Goal: Task Accomplishment & Management: Complete application form

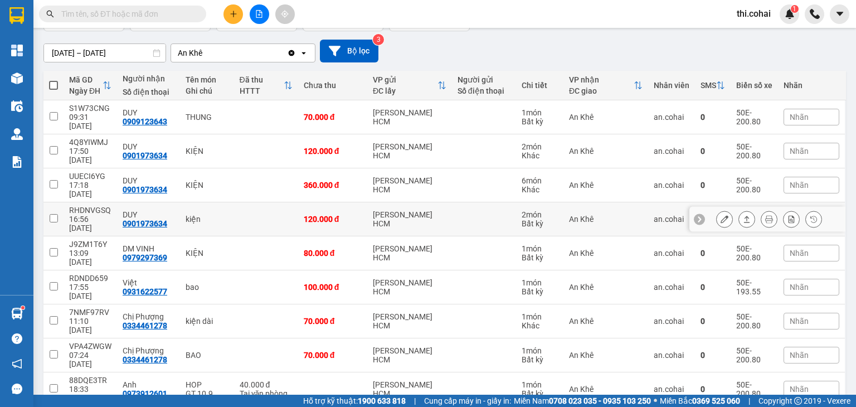
scroll to position [87, 0]
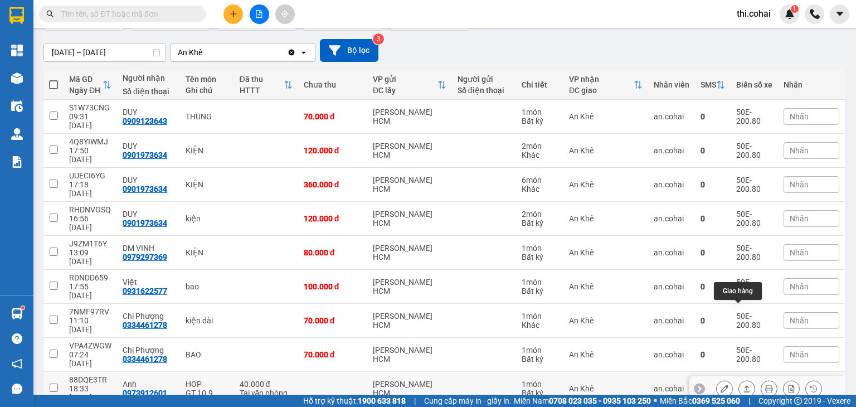
click at [743, 385] on icon at bounding box center [747, 389] width 8 height 8
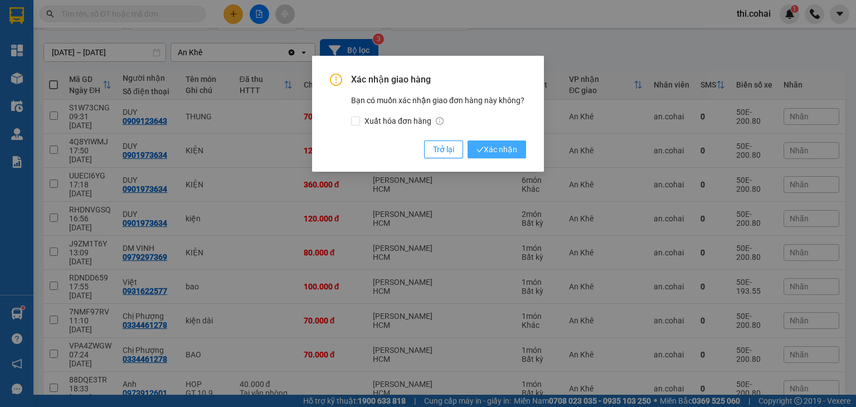
click at [513, 148] on span "Xác nhận" at bounding box center [497, 149] width 41 height 12
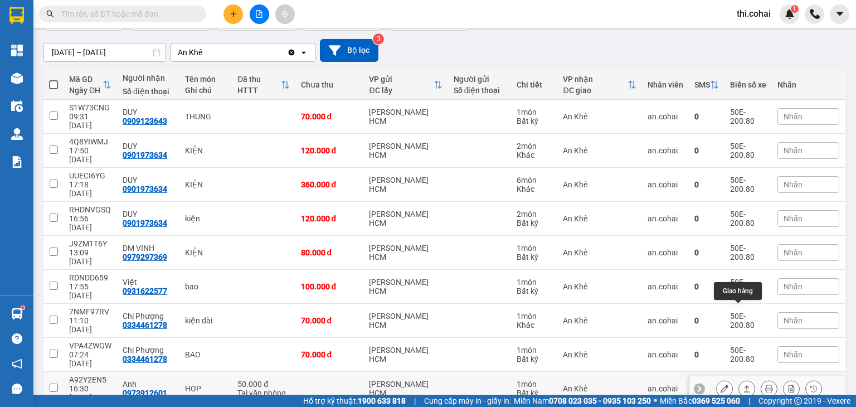
click at [744, 385] on icon at bounding box center [747, 388] width 6 height 7
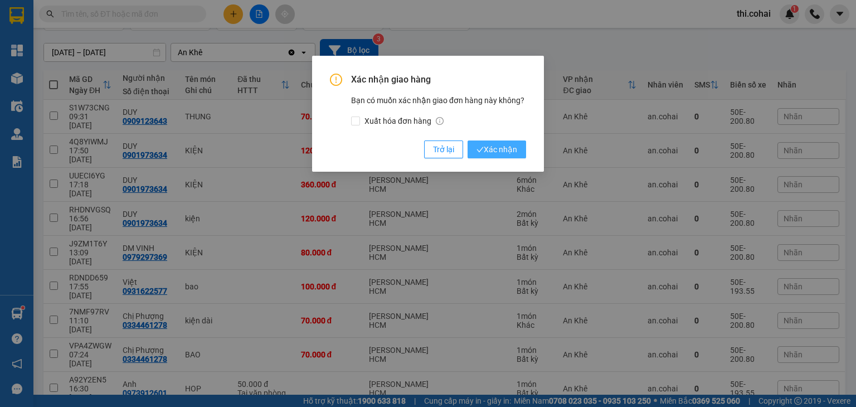
click at [507, 148] on span "Xác nhận" at bounding box center [497, 149] width 41 height 12
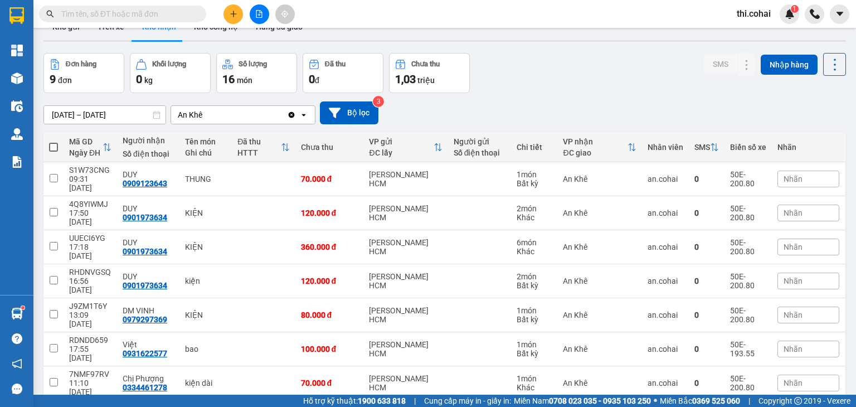
scroll to position [0, 0]
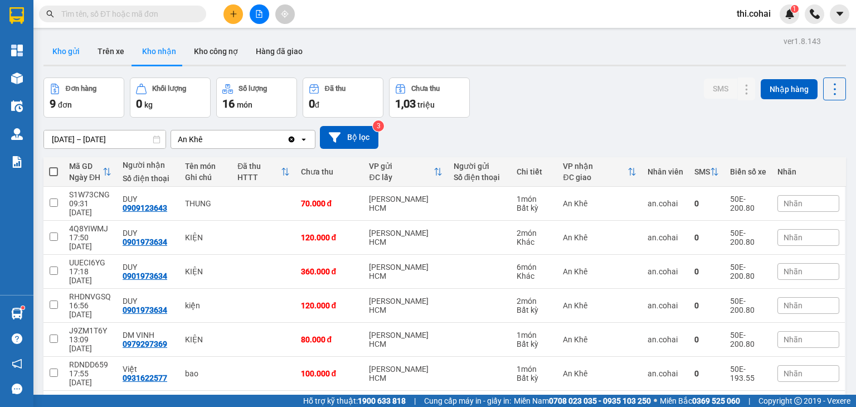
click at [69, 54] on button "Kho gửi" at bounding box center [65, 51] width 45 height 27
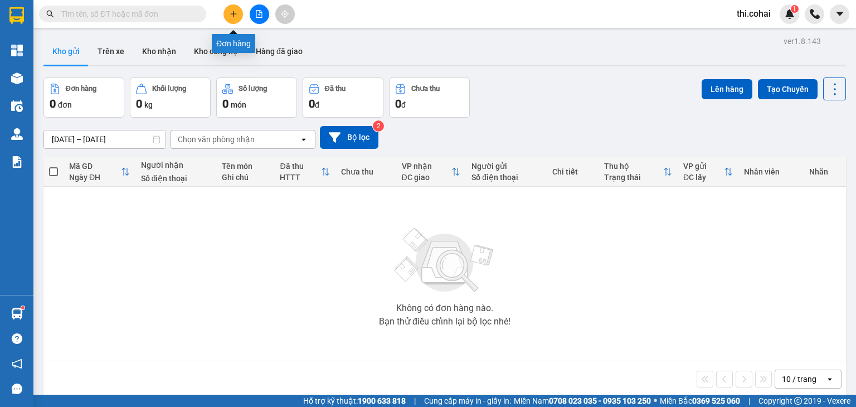
click at [235, 12] on icon "plus" at bounding box center [234, 14] width 8 height 8
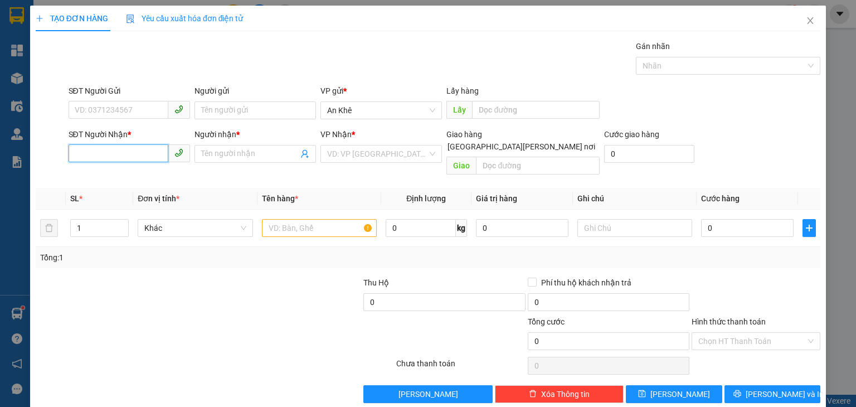
click at [144, 158] on input "SĐT Người Nhận *" at bounding box center [119, 153] width 100 height 18
type input "0905280043"
click at [141, 178] on div "0905280043 - C.Hà" at bounding box center [127, 175] width 107 height 12
type input "C.Hà"
type input "0905280043"
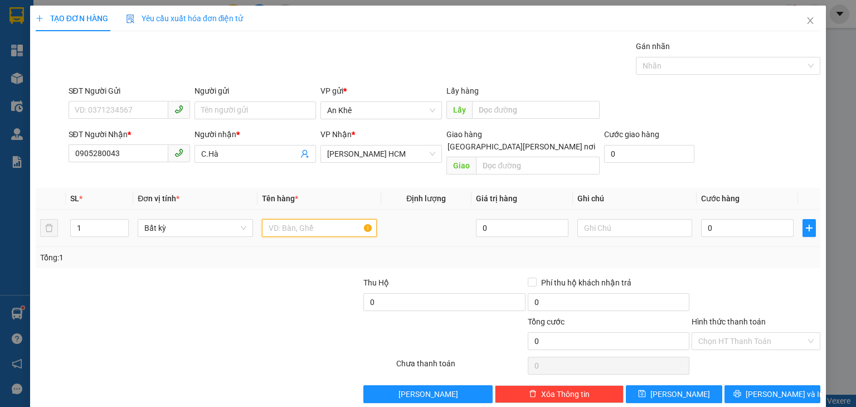
click at [313, 219] on input "text" at bounding box center [319, 228] width 115 height 18
type input "Thùng"
click at [707, 221] on input "0" at bounding box center [747, 228] width 93 height 18
type input "5"
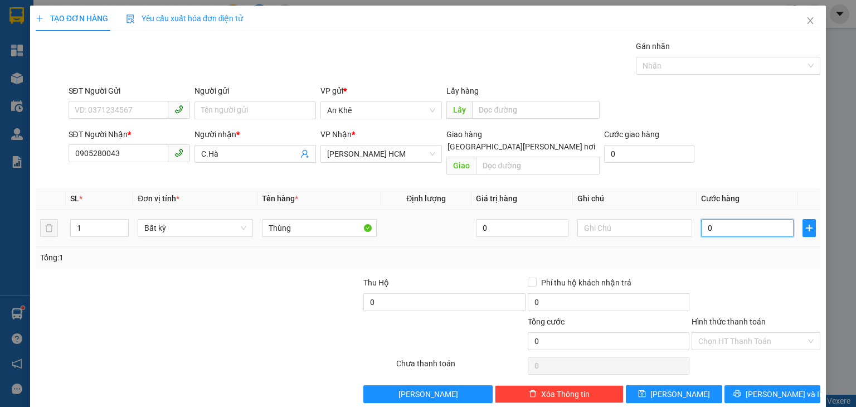
type input "5"
type input "50"
type input "50.000"
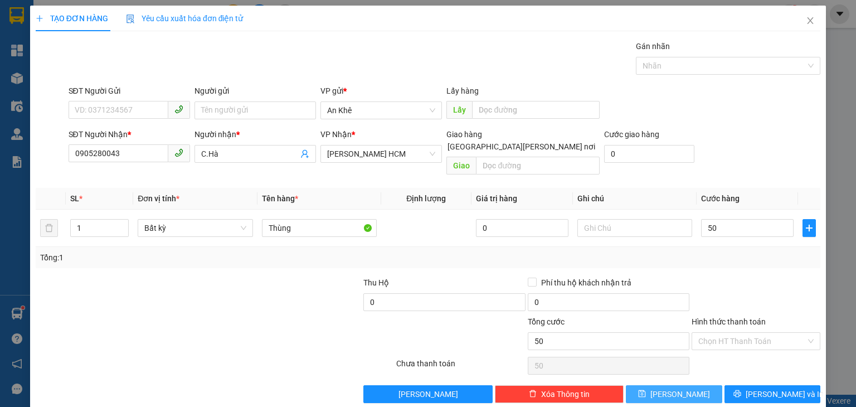
type input "50.000"
click at [676, 388] on span "[PERSON_NAME]" at bounding box center [680, 394] width 60 height 12
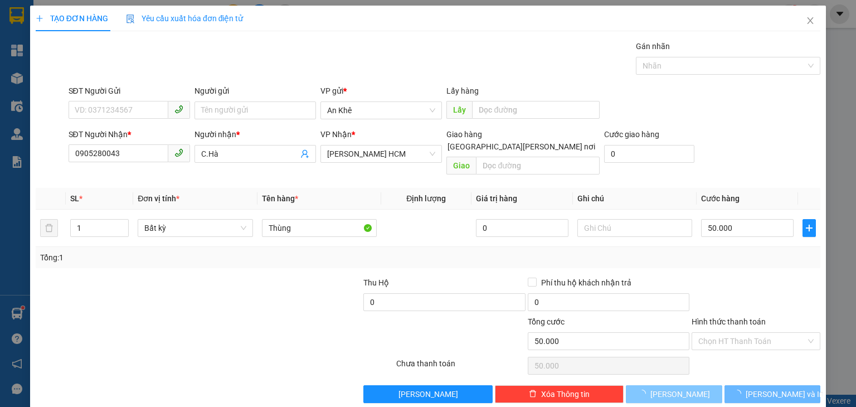
type input "0"
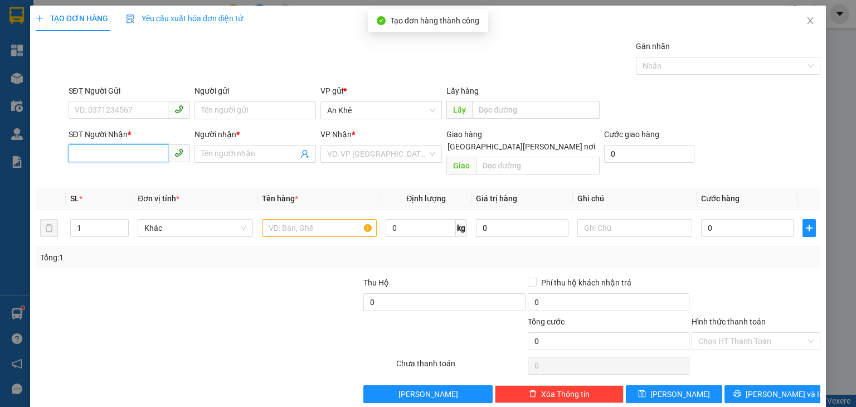
click at [120, 152] on input "SĐT Người Nhận *" at bounding box center [119, 153] width 100 height 18
type input "0355714813"
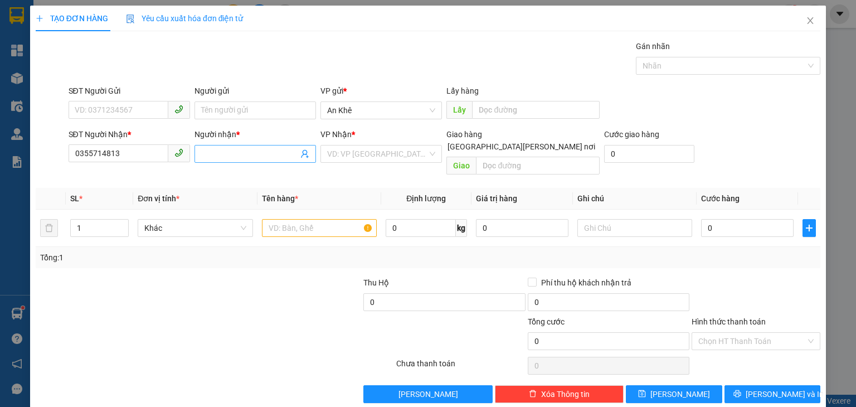
click at [243, 155] on input "Người nhận *" at bounding box center [249, 154] width 97 height 12
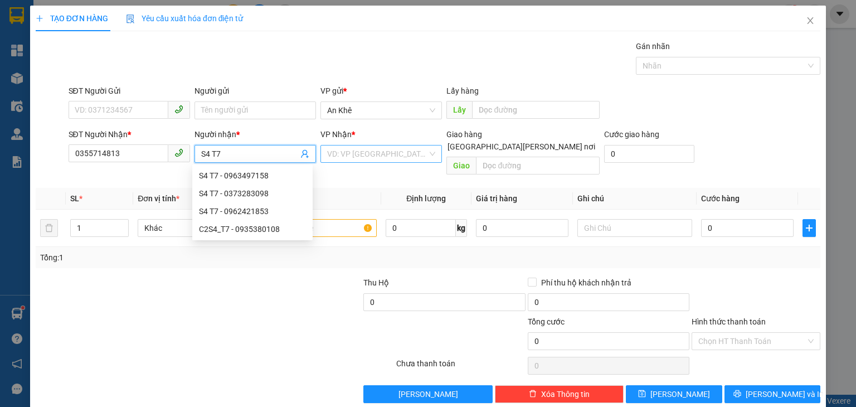
type input "S4 T7"
click at [367, 154] on input "search" at bounding box center [377, 153] width 100 height 17
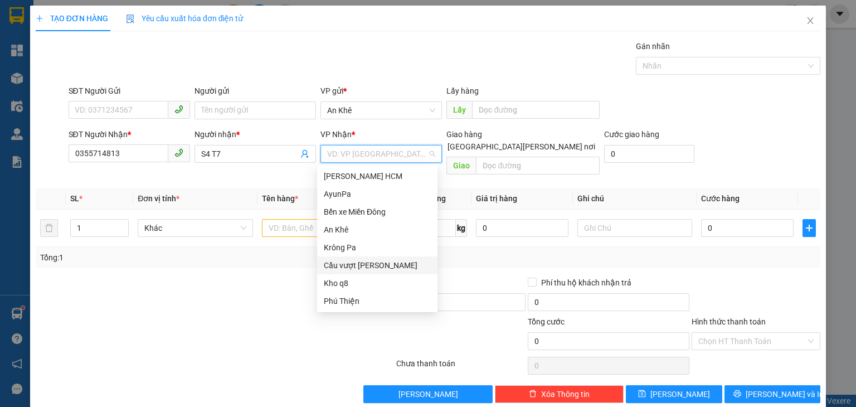
click at [369, 264] on div "Cầu vượt [PERSON_NAME]" at bounding box center [377, 265] width 107 height 12
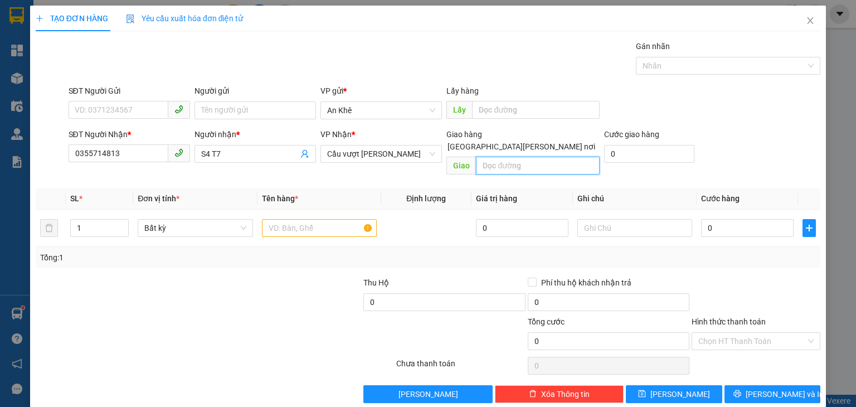
click at [509, 157] on input "text" at bounding box center [538, 166] width 124 height 18
type input "N4 Hiệp Phước"
click at [318, 219] on input "text" at bounding box center [319, 228] width 115 height 18
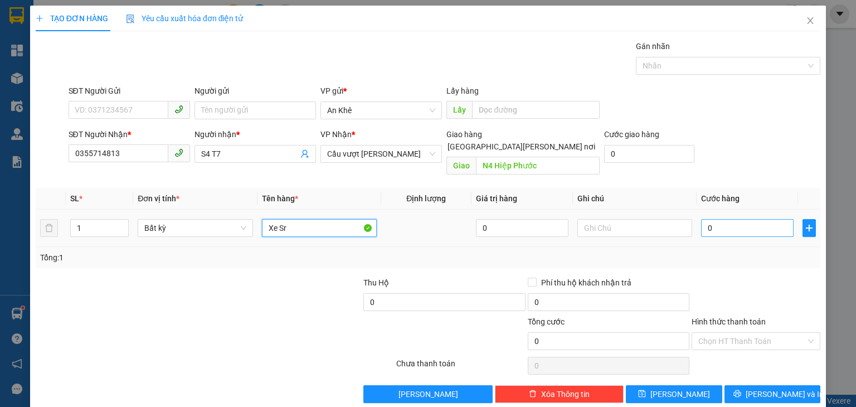
type input "Xe Sr"
click at [711, 219] on input "0" at bounding box center [747, 228] width 93 height 18
type input "4"
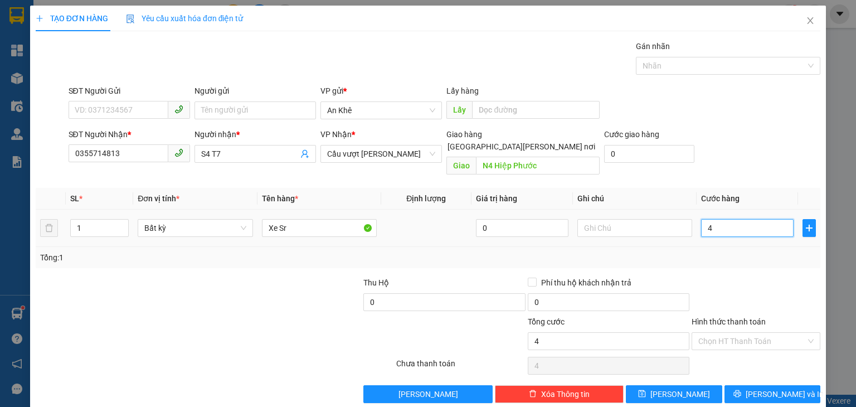
type input "45"
type input "450"
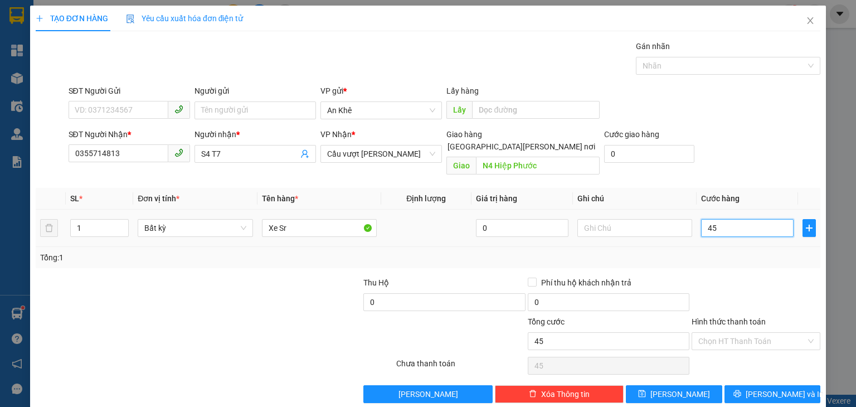
type input "450"
type input "450.000"
click at [646, 390] on icon "save" at bounding box center [642, 393] width 7 height 7
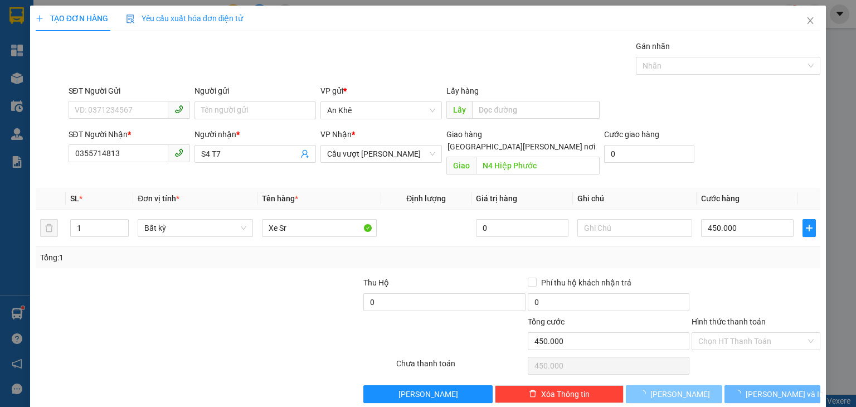
type input "0"
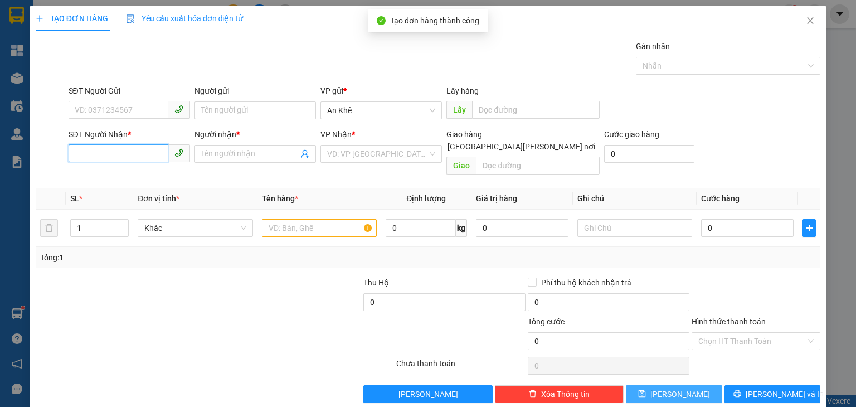
click at [140, 154] on input "SĐT Người Nhận *" at bounding box center [119, 153] width 100 height 18
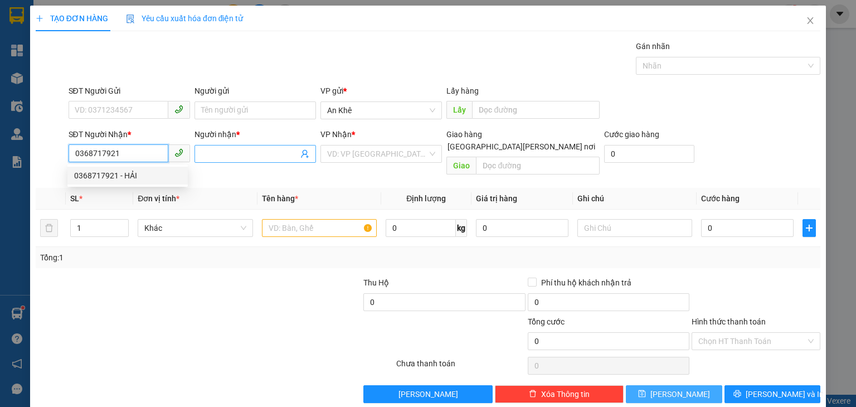
type input "0368717921"
click at [227, 152] on input "Người nhận *" at bounding box center [249, 154] width 97 height 12
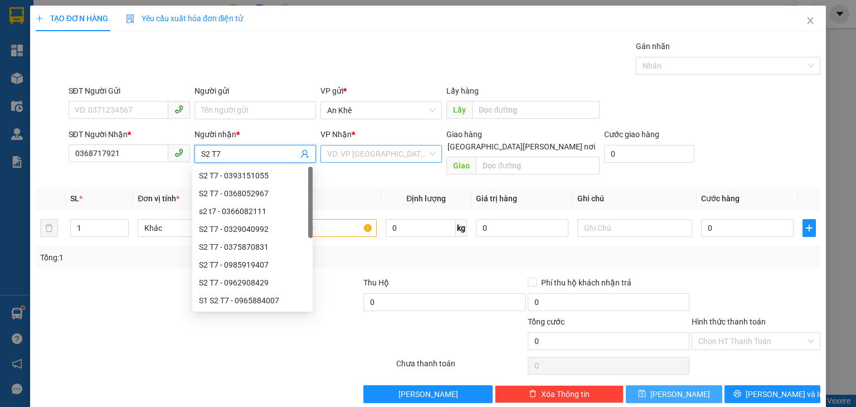
type input "S2 T7"
click at [351, 146] on input "search" at bounding box center [377, 153] width 100 height 17
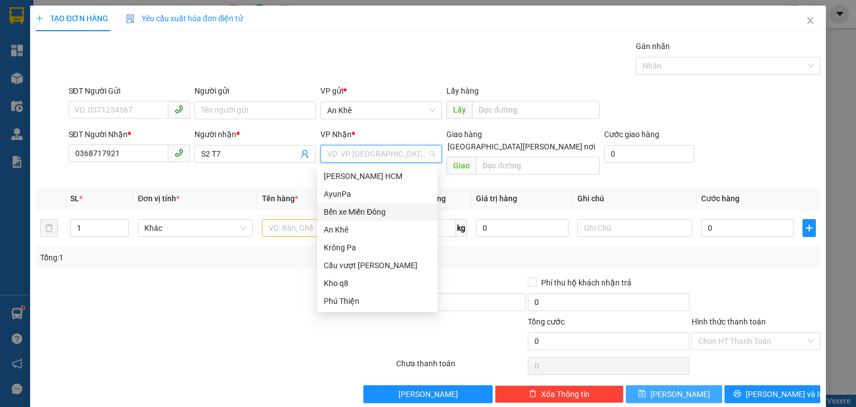
click at [353, 212] on div "Bến xe Miền Đông" at bounding box center [377, 212] width 107 height 12
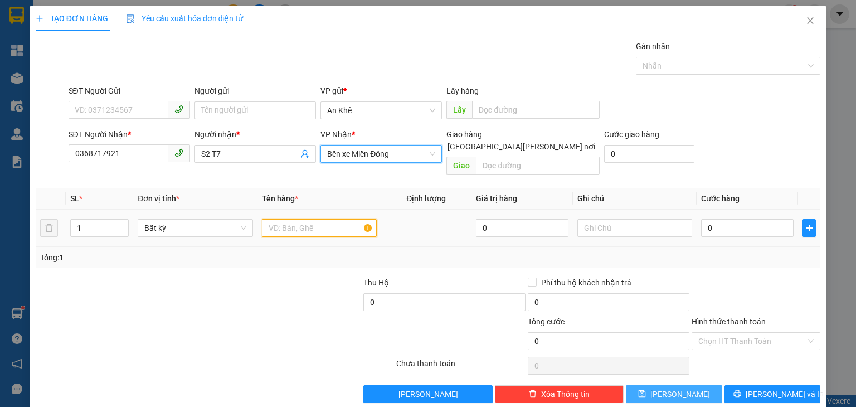
click at [320, 221] on input "text" at bounding box center [319, 228] width 115 height 18
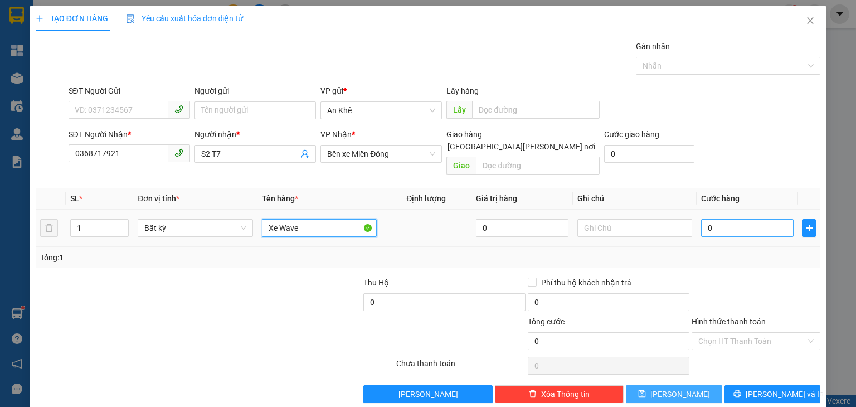
type input "Xe Wave"
click at [730, 219] on input "0" at bounding box center [747, 228] width 93 height 18
type input "4"
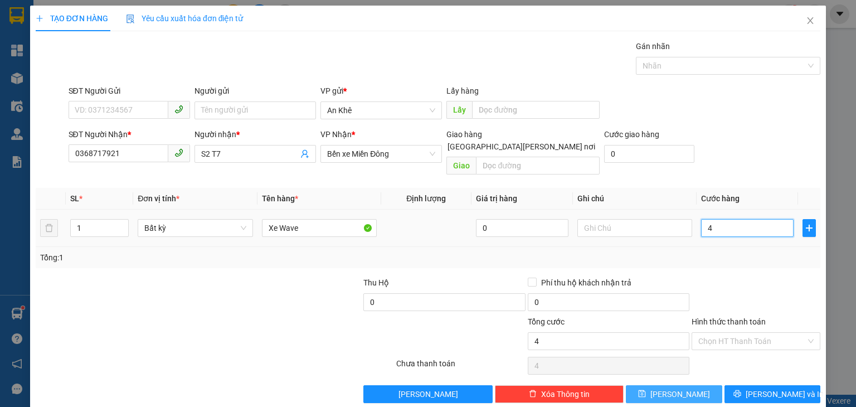
type input "45"
type input "450"
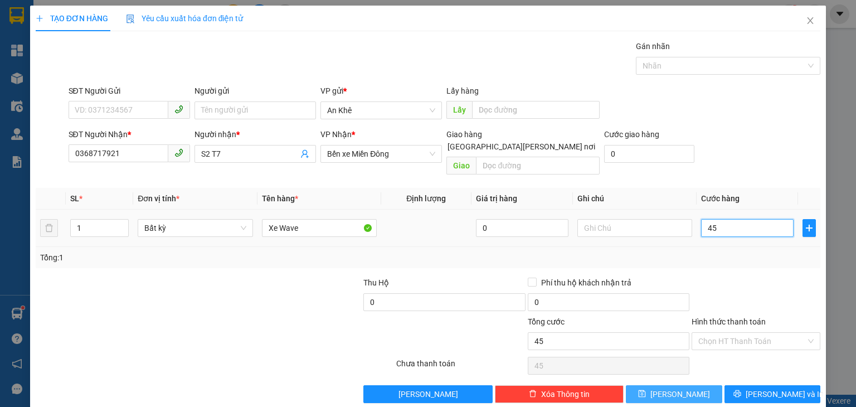
type input "450"
type input "450.000"
click at [671, 388] on span "[PERSON_NAME]" at bounding box center [680, 394] width 60 height 12
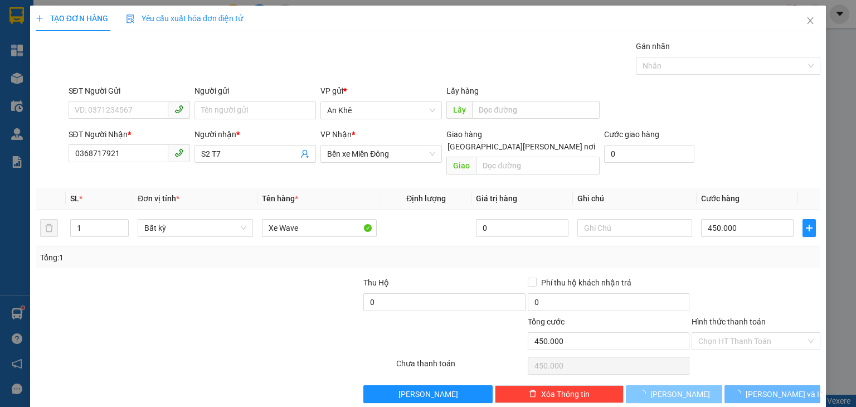
type input "0"
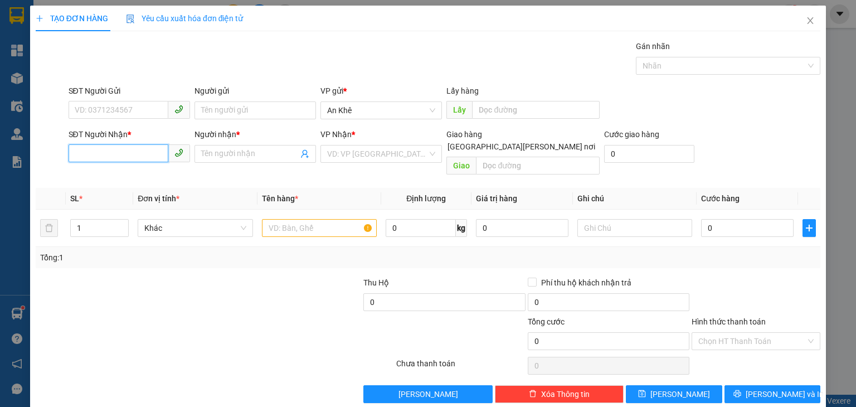
click at [134, 145] on input "SĐT Người Nhận *" at bounding box center [119, 153] width 100 height 18
type input "0332409868"
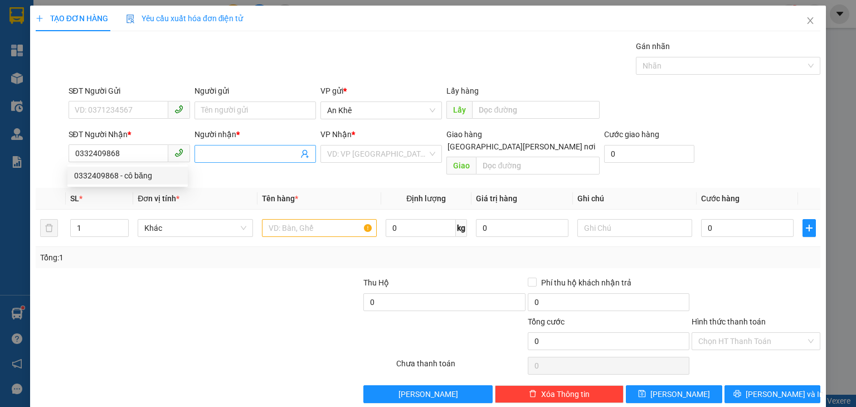
click at [245, 155] on input "Người nhận *" at bounding box center [249, 154] width 97 height 12
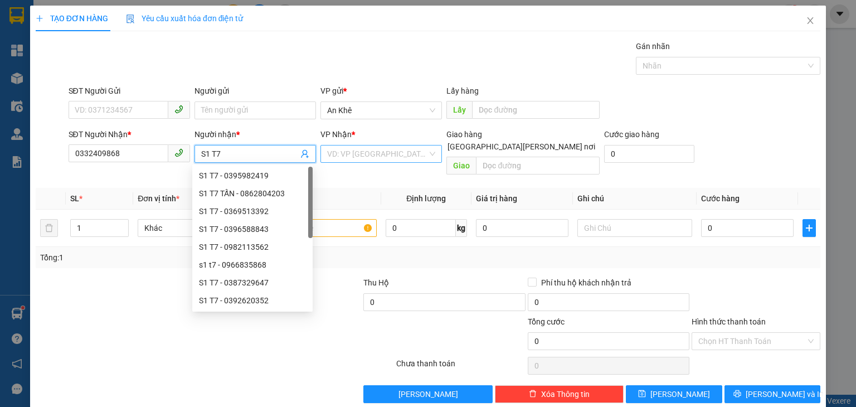
type input "S1 T7"
click at [362, 152] on input "search" at bounding box center [377, 153] width 100 height 17
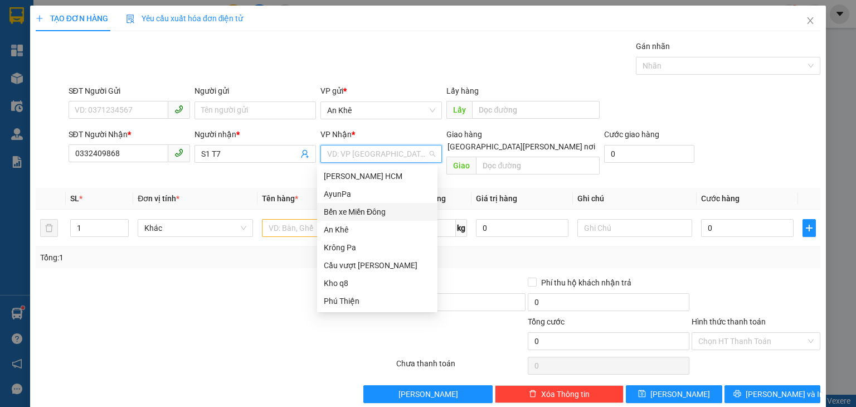
click at [365, 215] on div "Bến xe Miền Đông" at bounding box center [377, 212] width 107 height 12
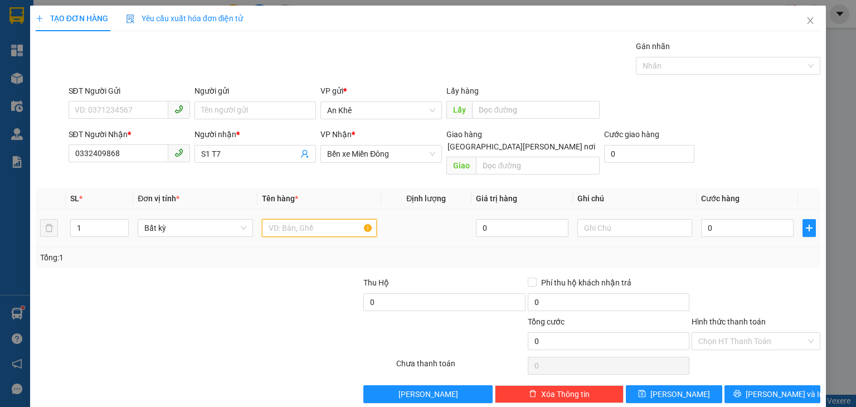
click at [325, 219] on input "text" at bounding box center [319, 228] width 115 height 18
type input "Xe Vespa"
click at [750, 228] on td "0" at bounding box center [747, 228] width 101 height 37
click at [747, 219] on input "0" at bounding box center [747, 228] width 93 height 18
type input "6"
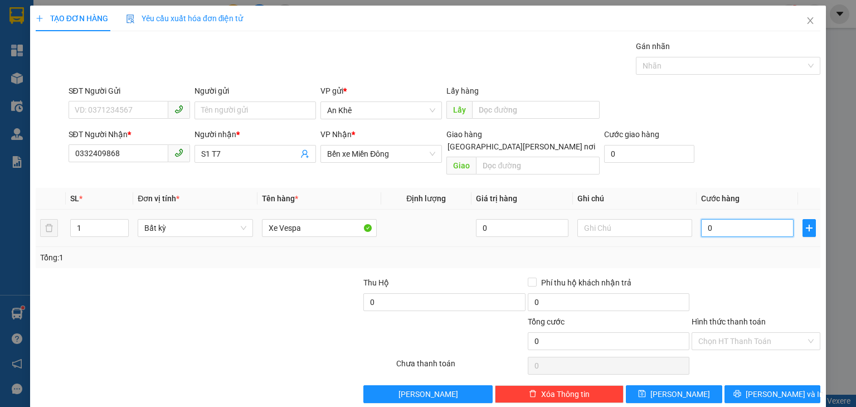
type input "6"
type input "60"
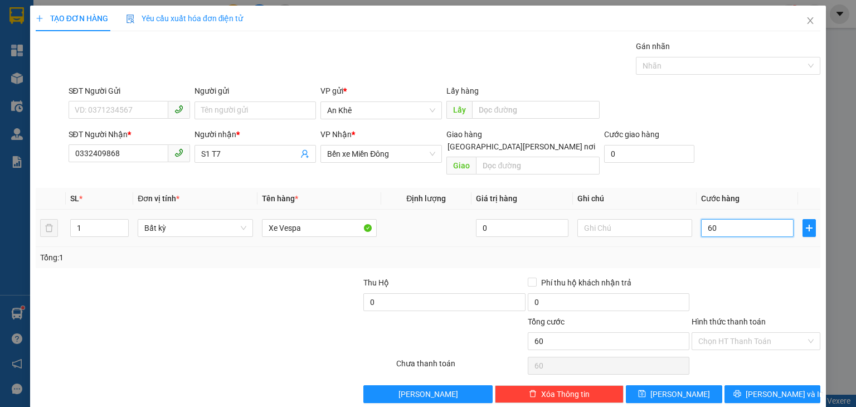
type input "600"
type input "600.000"
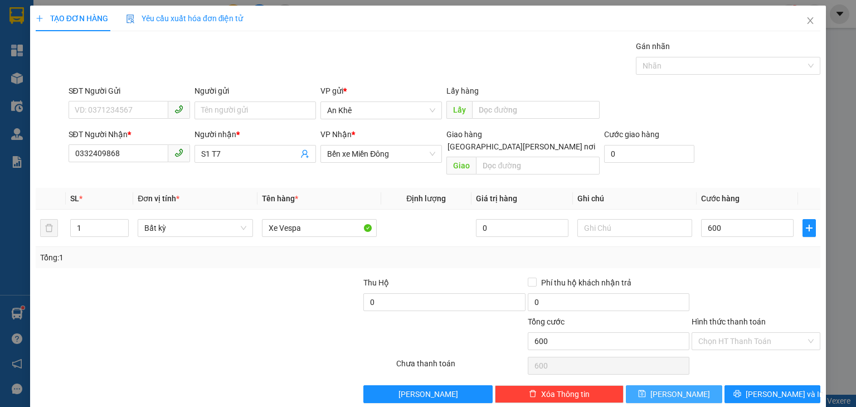
type input "600.000"
click at [671, 388] on span "[PERSON_NAME]" at bounding box center [680, 394] width 60 height 12
type input "0"
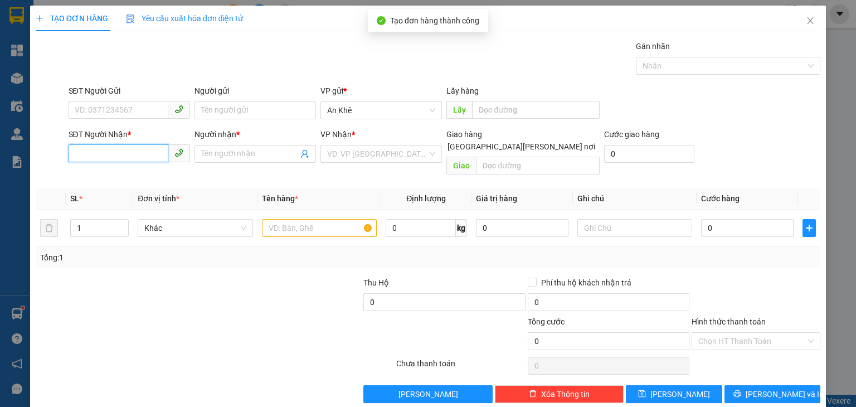
click at [139, 147] on input "SĐT Người Nhận *" at bounding box center [119, 153] width 100 height 18
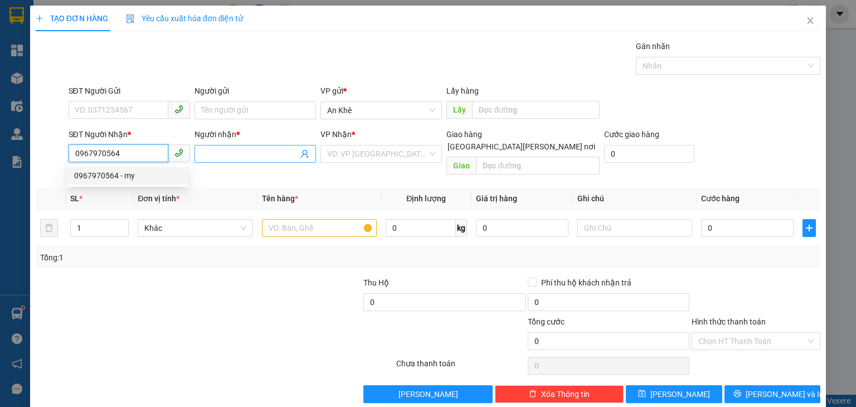
type input "0967970564"
click at [259, 149] on input "Người nhận *" at bounding box center [249, 154] width 97 height 12
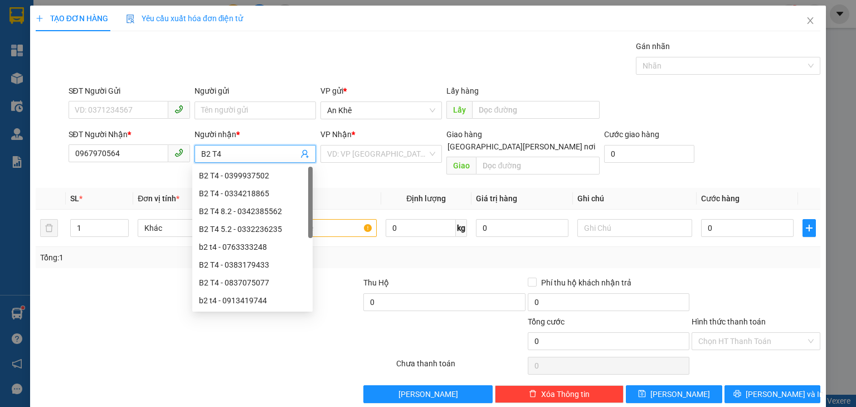
type input "B2 T4"
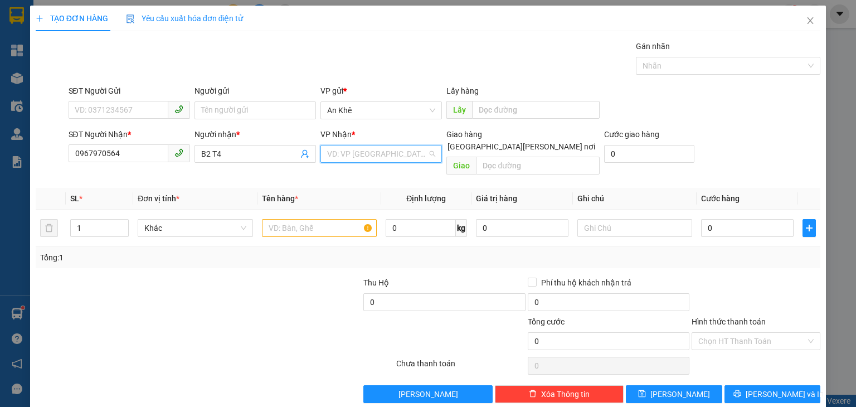
click at [356, 150] on input "search" at bounding box center [377, 153] width 100 height 17
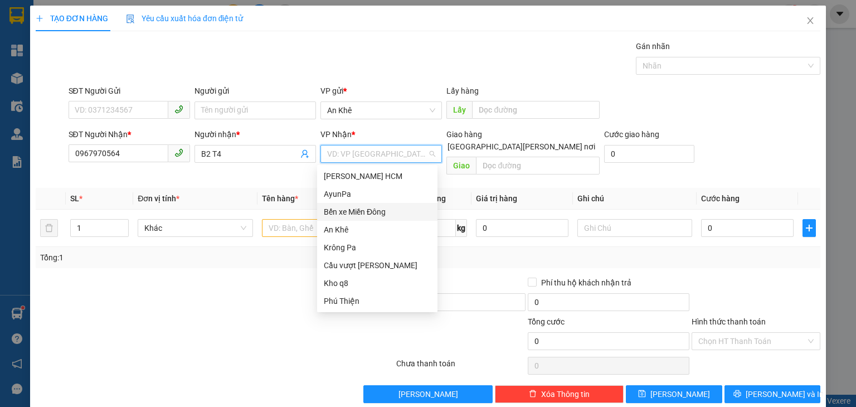
click at [371, 215] on div "Bến xe Miền Đông" at bounding box center [377, 212] width 107 height 12
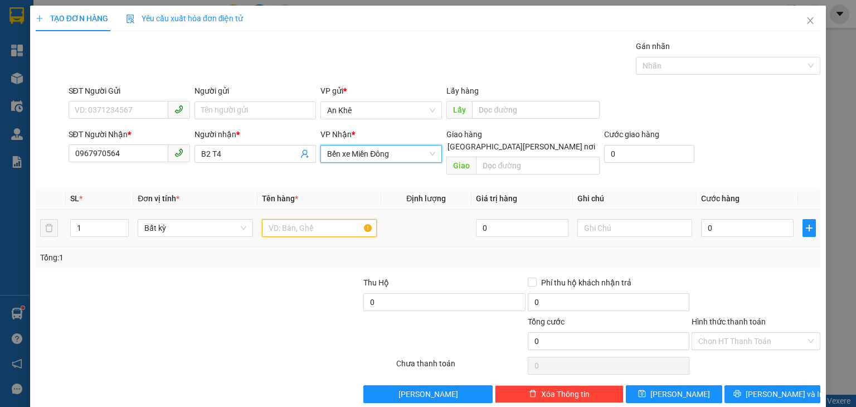
click at [310, 219] on input "text" at bounding box center [319, 228] width 115 height 18
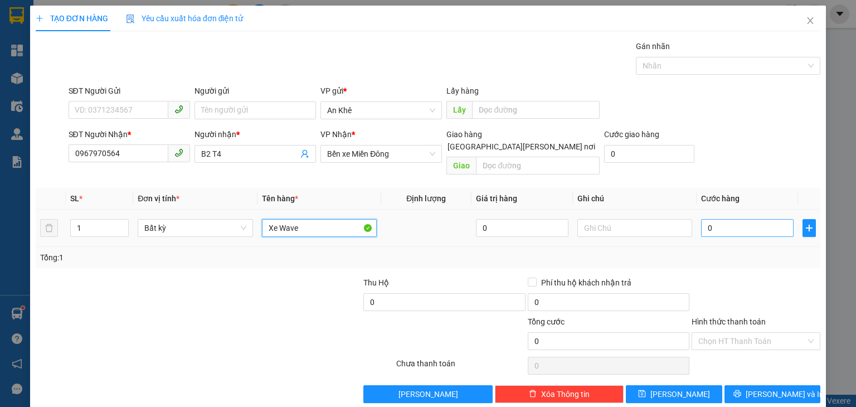
type input "Xe Wave"
click at [727, 219] on input "0" at bounding box center [747, 228] width 93 height 18
type input "4"
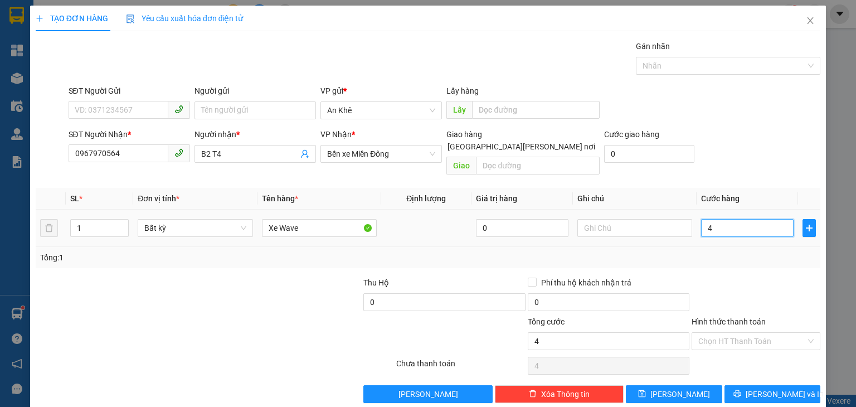
type input "40"
type input "400"
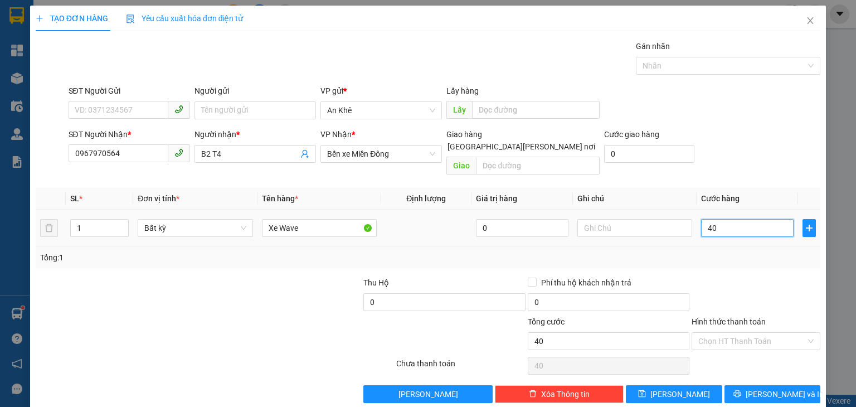
type input "400"
type input "400.000"
click at [646, 390] on icon "save" at bounding box center [642, 393] width 7 height 7
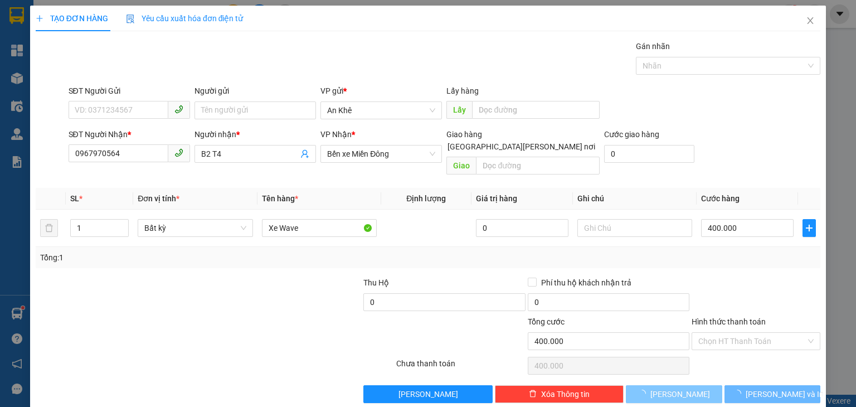
type input "0"
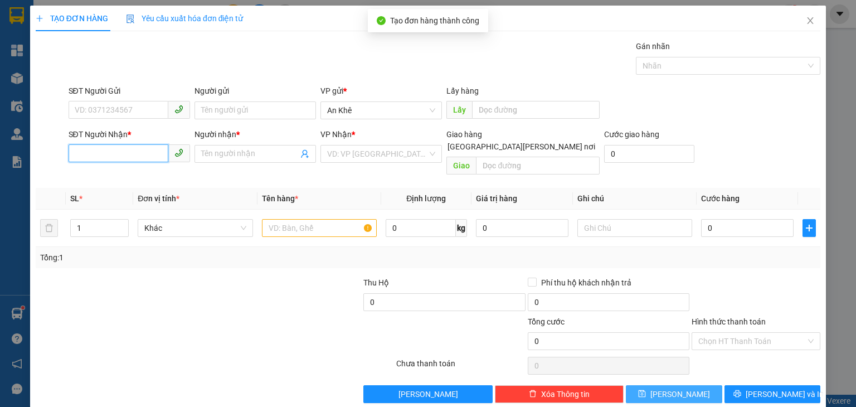
drag, startPoint x: 107, startPoint y: 152, endPoint x: 89, endPoint y: 6, distance: 147.7
click at [107, 149] on input "SĐT Người Nhận *" at bounding box center [119, 153] width 100 height 18
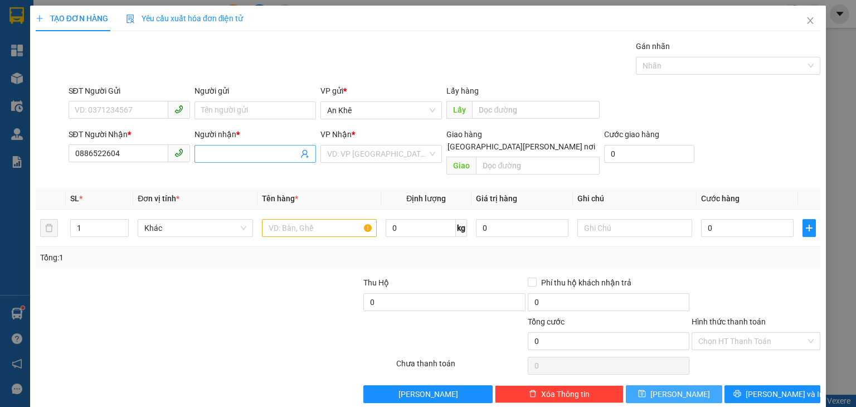
click at [235, 157] on input "Người nhận *" at bounding box center [249, 154] width 97 height 12
click at [81, 152] on input "0886522604" at bounding box center [119, 153] width 100 height 18
drag, startPoint x: 77, startPoint y: 153, endPoint x: 125, endPoint y: 153, distance: 47.4
click at [125, 153] on input "0886522604" at bounding box center [119, 153] width 100 height 18
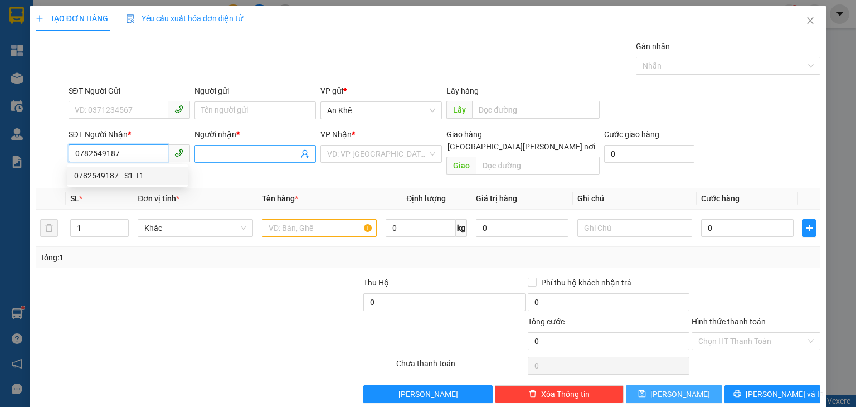
type input "0782549187"
click at [226, 151] on input "Người nhận *" at bounding box center [249, 154] width 97 height 12
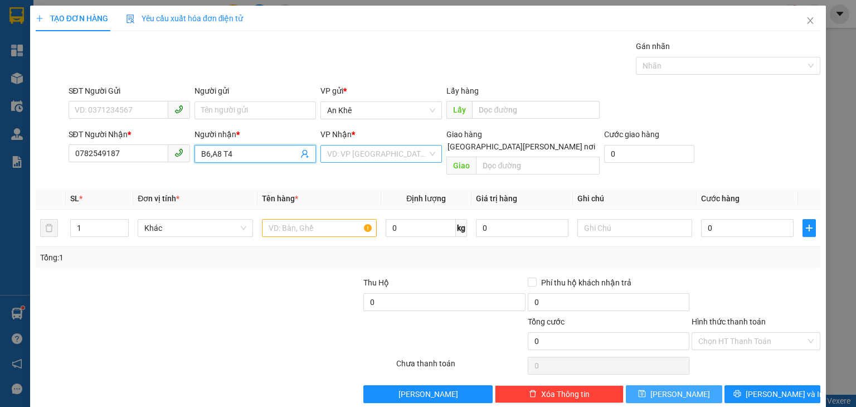
type input "B6,A8 T4"
drag, startPoint x: 362, startPoint y: 149, endPoint x: 362, endPoint y: 162, distance: 12.8
click at [362, 152] on input "search" at bounding box center [377, 153] width 100 height 17
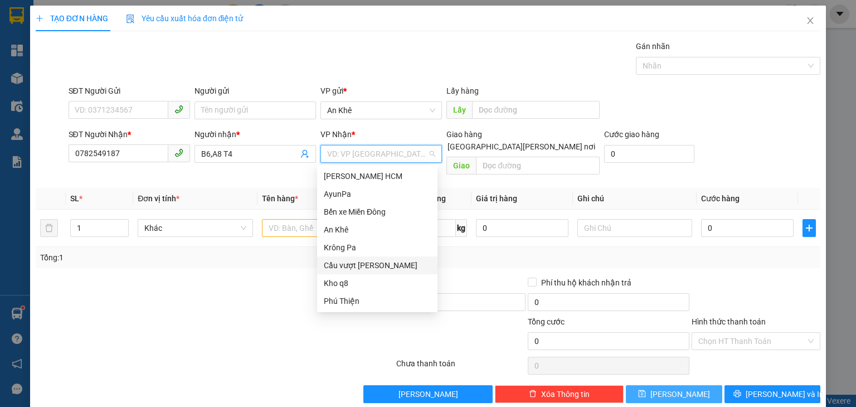
drag, startPoint x: 351, startPoint y: 265, endPoint x: 443, endPoint y: 186, distance: 121.8
click at [351, 264] on div "Cầu vượt [PERSON_NAME]" at bounding box center [377, 265] width 107 height 12
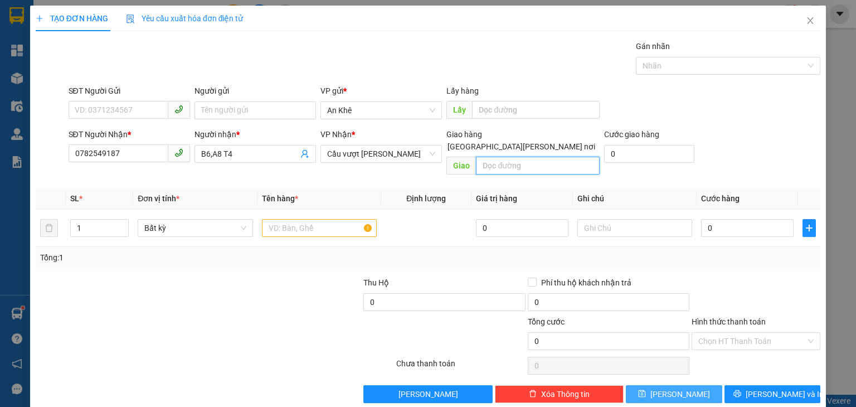
click at [500, 157] on input "text" at bounding box center [538, 166] width 124 height 18
type input "D"
type input "Đồng Xoài 3"
click at [310, 219] on input "text" at bounding box center [319, 228] width 115 height 18
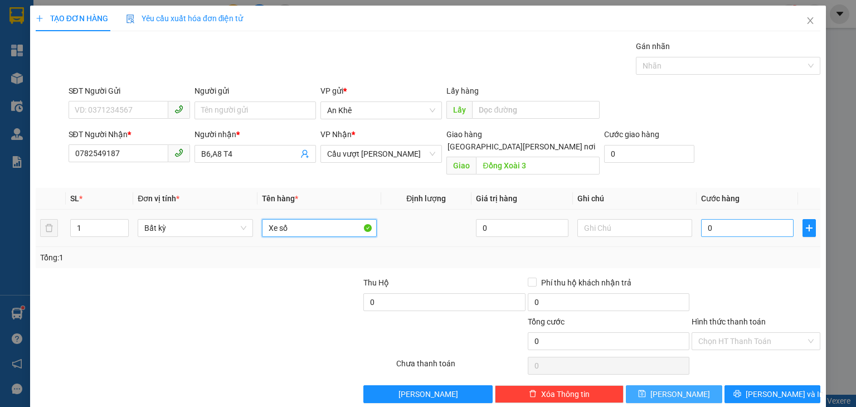
type input "Xe số"
click at [711, 219] on input "0" at bounding box center [747, 228] width 93 height 18
type input "4"
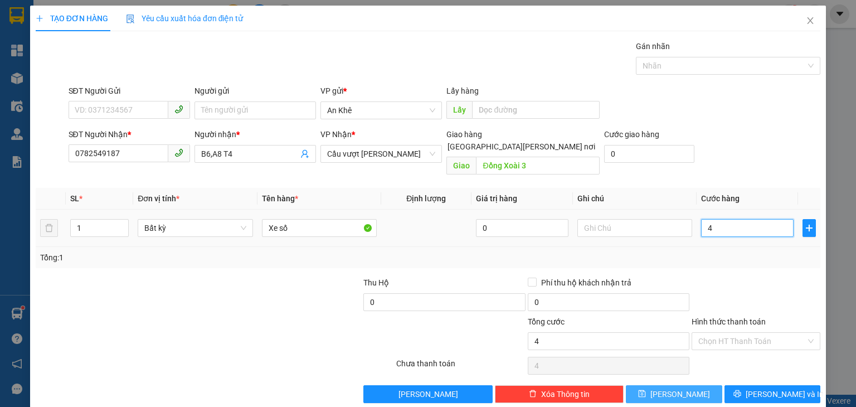
type input "40"
type input "400"
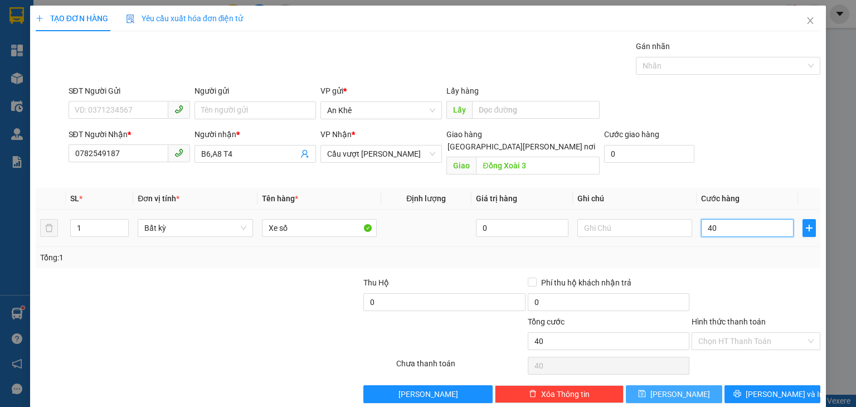
type input "400"
type input "400.000"
click at [687, 385] on button "[PERSON_NAME]" at bounding box center [674, 394] width 96 height 18
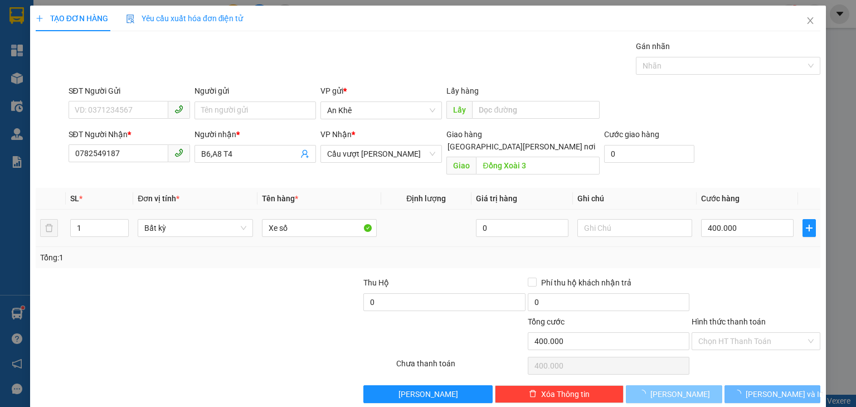
type input "0"
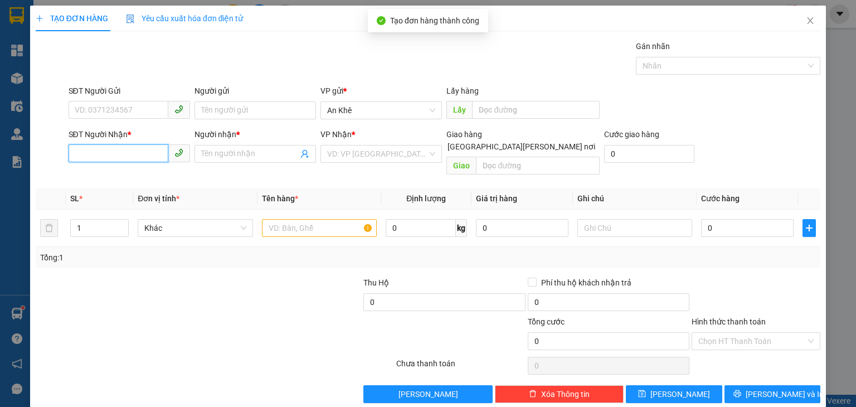
click at [136, 155] on input "SĐT Người Nhận *" at bounding box center [119, 153] width 100 height 18
type input "0979698106"
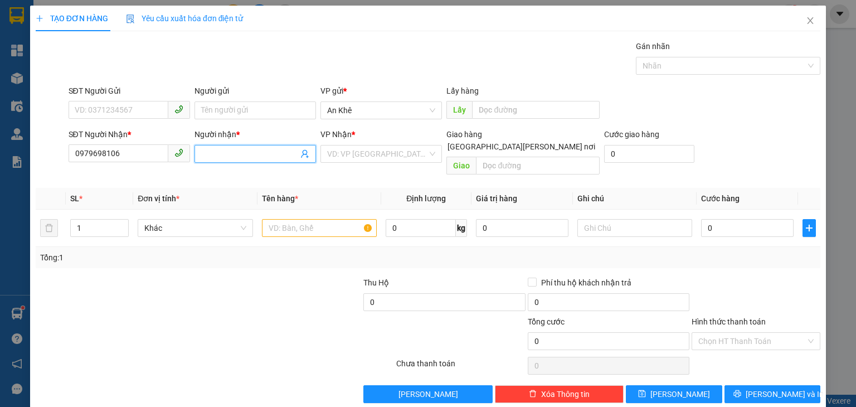
drag, startPoint x: 230, startPoint y: 154, endPoint x: 161, endPoint y: 3, distance: 166.1
click at [226, 145] on span at bounding box center [256, 154] width 122 height 18
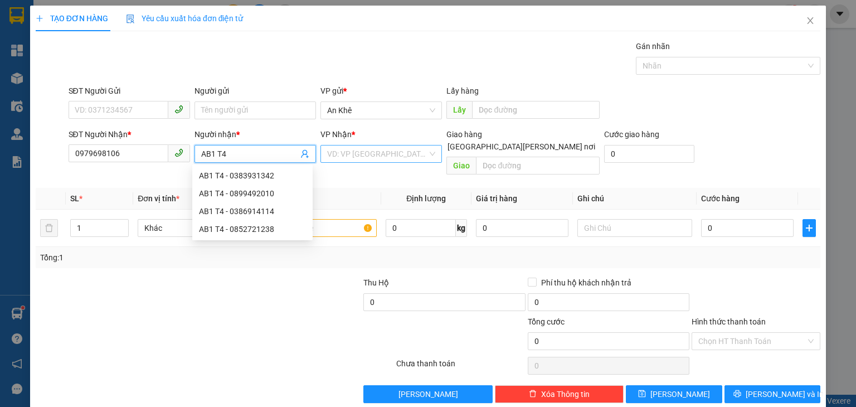
type input "AB1 T4"
drag, startPoint x: 390, startPoint y: 157, endPoint x: 381, endPoint y: 211, distance: 55.3
click at [388, 164] on div "[PERSON_NAME] * VD: VP [GEOGRAPHIC_DATA]" at bounding box center [381, 147] width 122 height 39
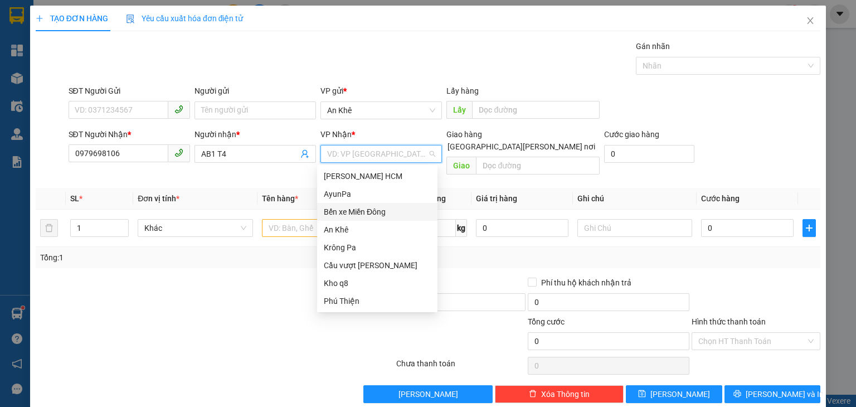
click at [374, 213] on div "Bến xe Miền Đông" at bounding box center [377, 212] width 107 height 12
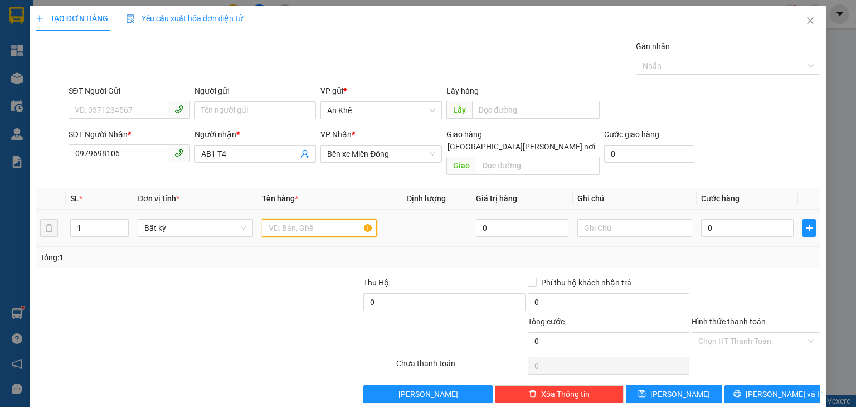
click at [295, 219] on input "text" at bounding box center [319, 228] width 115 height 18
type input "Xr Sr"
click at [747, 219] on input "0" at bounding box center [747, 228] width 93 height 18
type input "4"
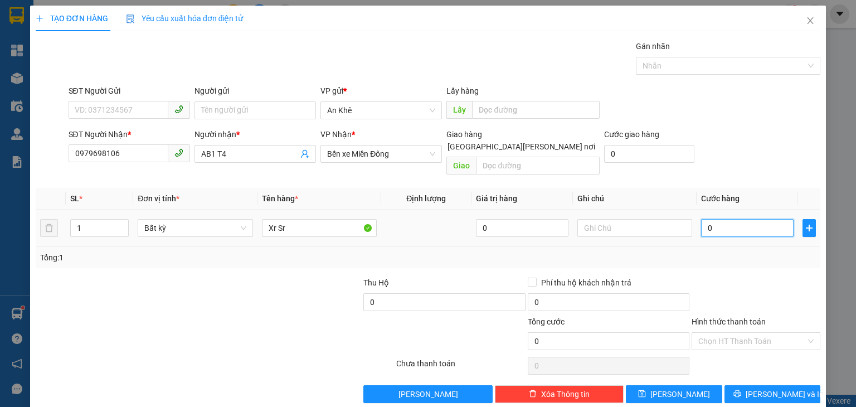
type input "4"
type input "40"
type input "400"
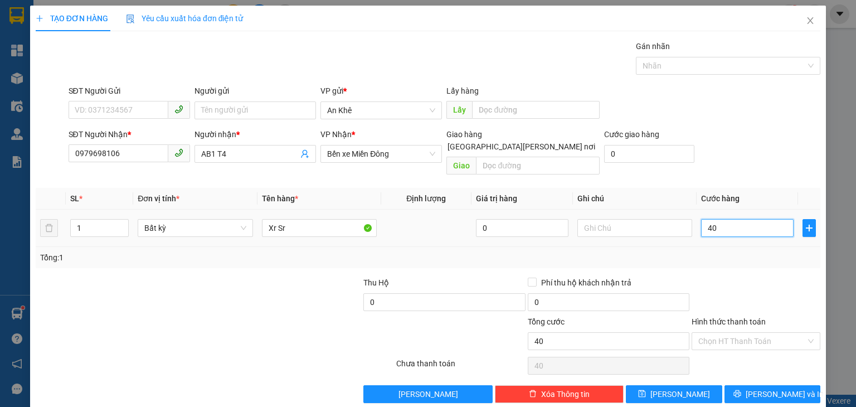
type input "400"
type input "400.000"
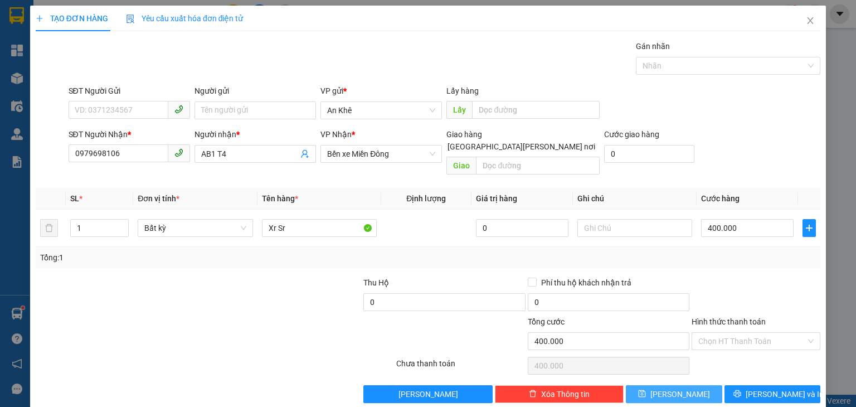
click at [684, 385] on button "[PERSON_NAME]" at bounding box center [674, 394] width 96 height 18
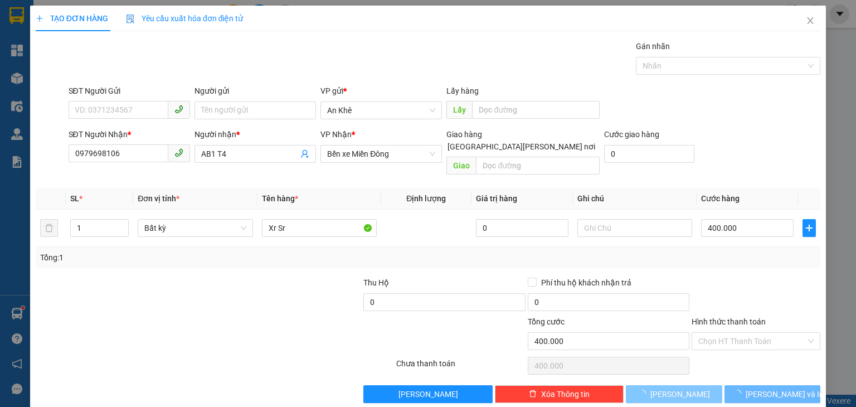
type input "0"
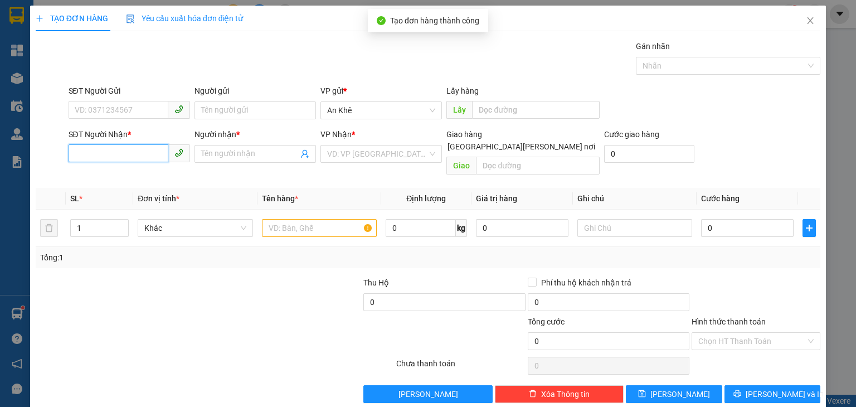
drag, startPoint x: 139, startPoint y: 154, endPoint x: 116, endPoint y: 50, distance: 107.4
click at [139, 153] on input "SĐT Người Nhận *" at bounding box center [119, 153] width 100 height 18
type input "0866901786"
drag, startPoint x: 232, startPoint y: 151, endPoint x: 226, endPoint y: 143, distance: 9.9
click at [227, 145] on span at bounding box center [256, 154] width 122 height 18
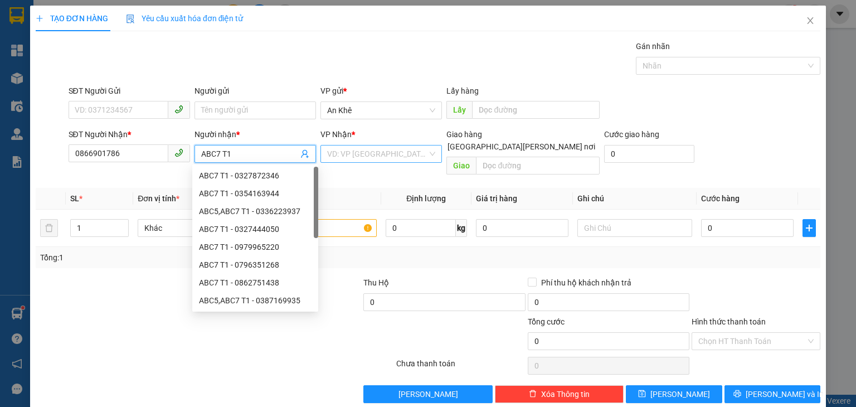
type input "ABC7 T1"
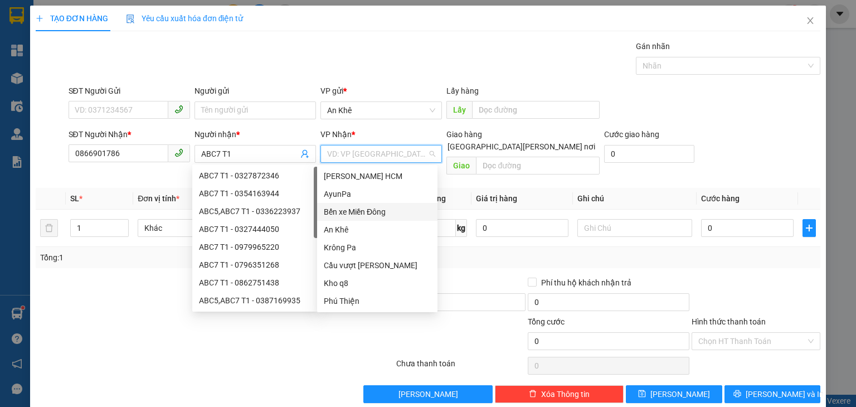
drag, startPoint x: 348, startPoint y: 149, endPoint x: 351, endPoint y: 202, distance: 53.6
click at [348, 156] on input "search" at bounding box center [377, 153] width 100 height 17
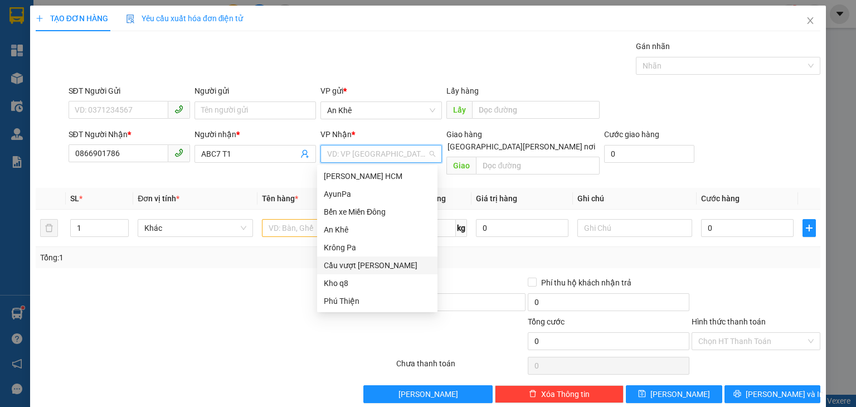
drag, startPoint x: 347, startPoint y: 261, endPoint x: 418, endPoint y: 206, distance: 89.7
click at [350, 255] on div "[PERSON_NAME] HCM AyunPa Bến xe Miền [GEOGRAPHIC_DATA] [GEOGRAPHIC_DATA] vượt […" at bounding box center [377, 238] width 120 height 143
click at [388, 261] on div "Cầu vượt [PERSON_NAME]" at bounding box center [377, 265] width 107 height 12
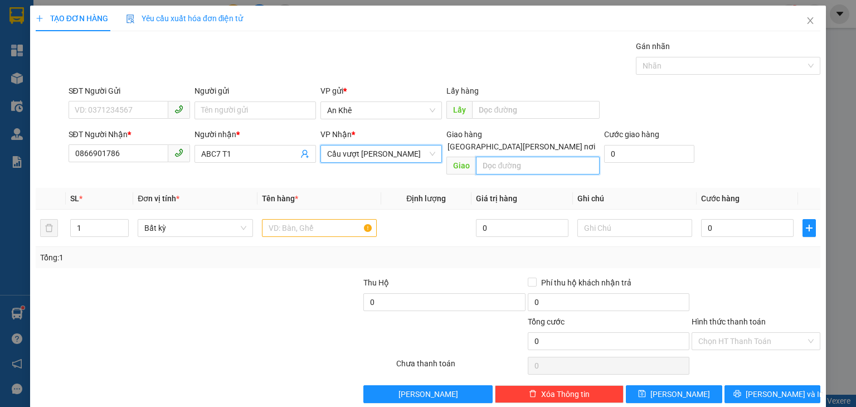
click at [497, 157] on input "text" at bounding box center [538, 166] width 124 height 18
type input "Bến Cam"
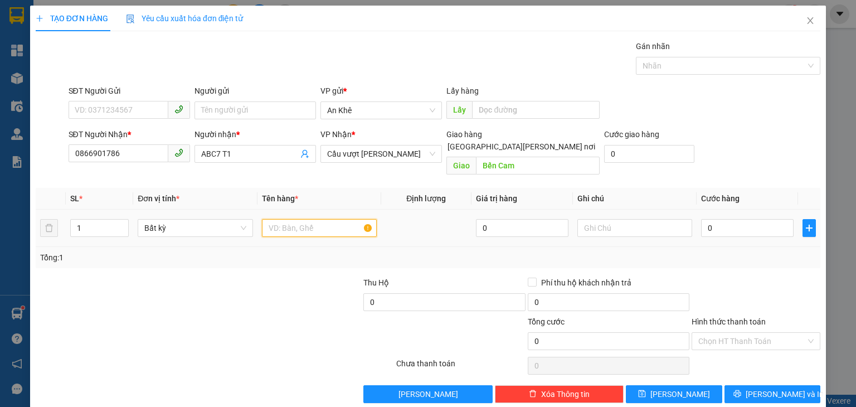
click at [288, 219] on input "text" at bounding box center [319, 228] width 115 height 18
type input "Xe Wave"
click at [738, 219] on input "0" at bounding box center [747, 228] width 93 height 18
type input "4"
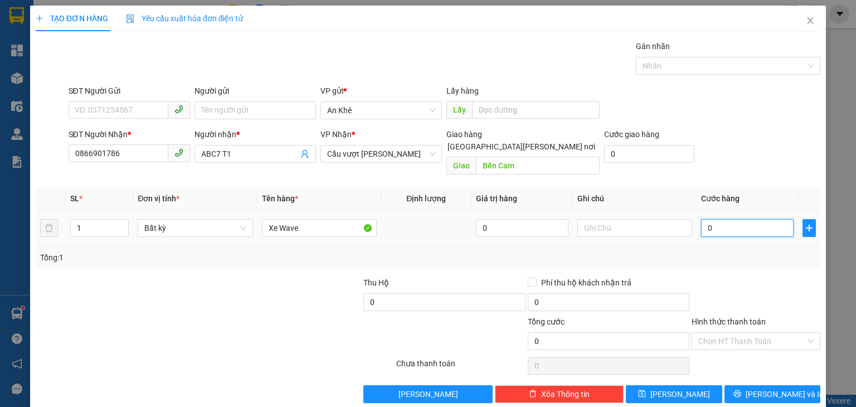
type input "4"
type input "40"
type input "400"
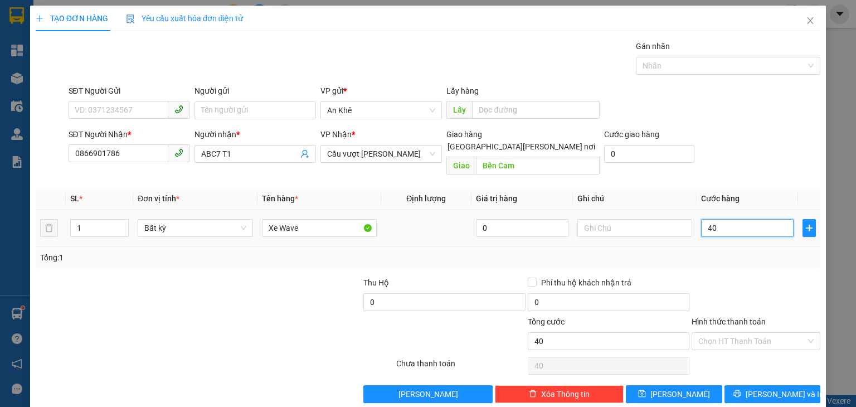
type input "400"
type input "400.000"
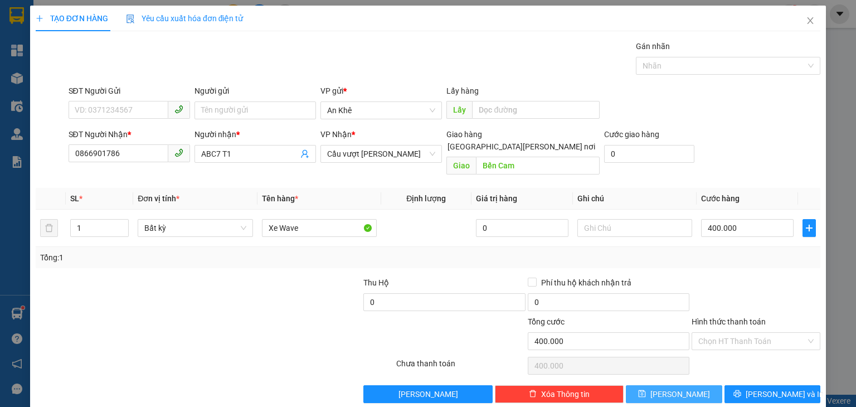
click at [681, 388] on button "[PERSON_NAME]" at bounding box center [674, 394] width 96 height 18
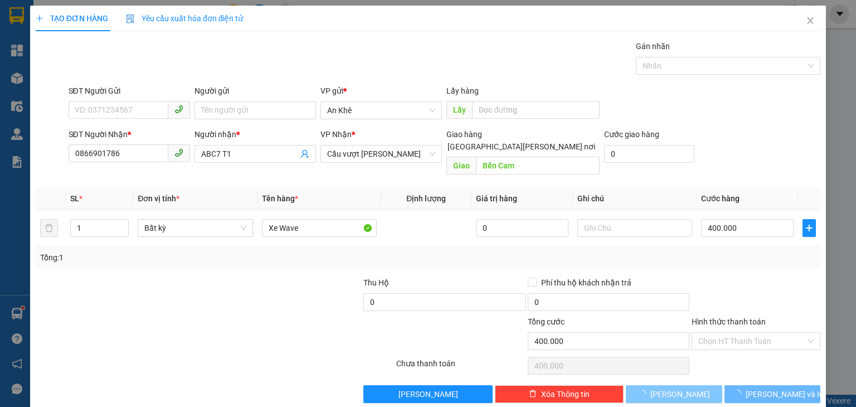
type input "0"
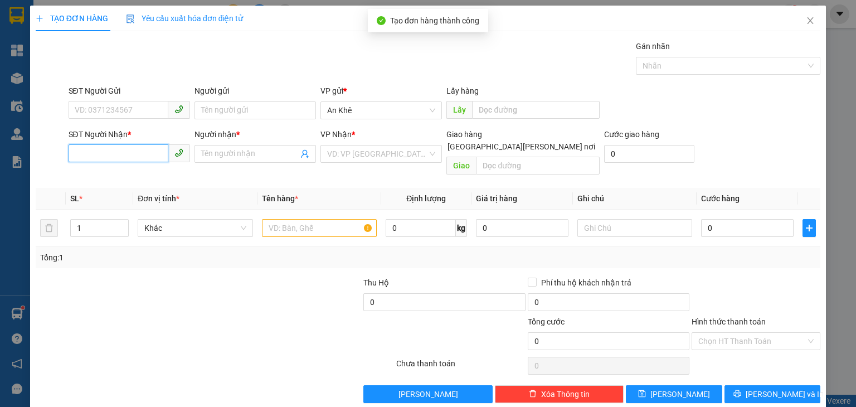
click at [118, 146] on input "SĐT Người Nhận *" at bounding box center [119, 153] width 100 height 18
click at [806, 18] on icon "close" at bounding box center [810, 20] width 9 height 9
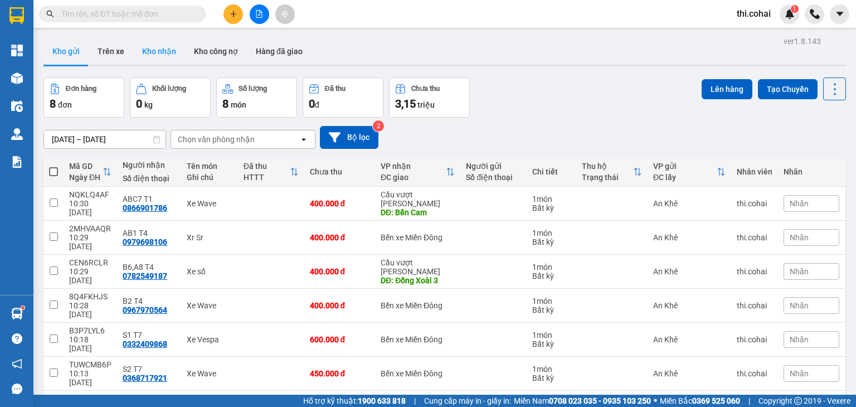
click at [157, 47] on button "Kho nhận" at bounding box center [159, 51] width 52 height 27
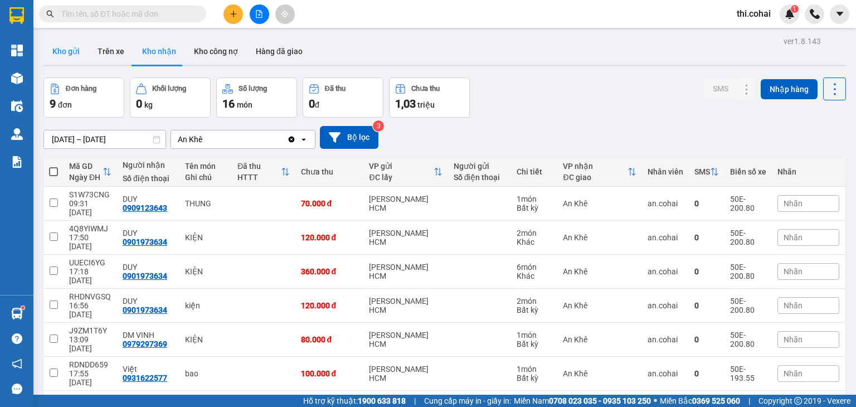
click at [66, 52] on button "Kho gửi" at bounding box center [65, 51] width 45 height 27
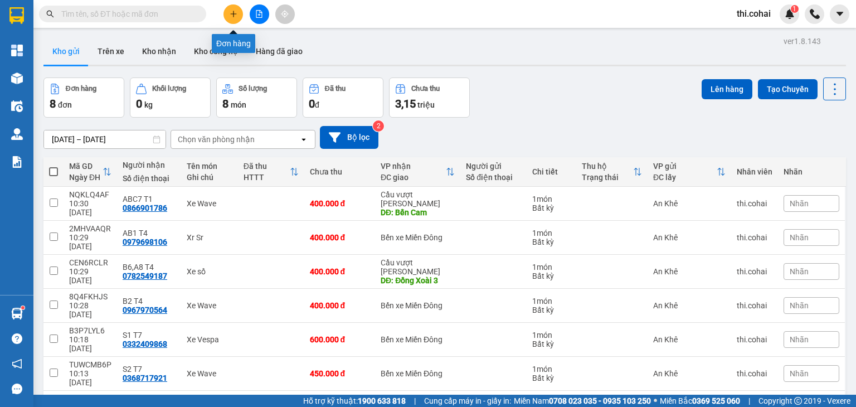
click at [232, 10] on icon "plus" at bounding box center [234, 14] width 8 height 8
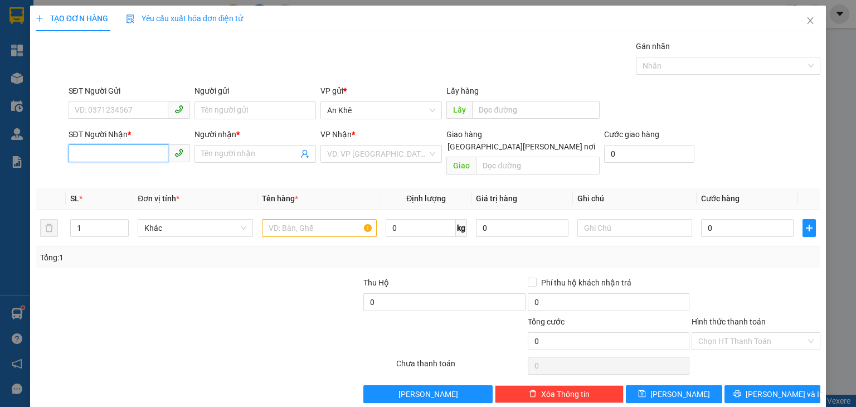
drag, startPoint x: 135, startPoint y: 154, endPoint x: 137, endPoint y: 145, distance: 9.0
click at [135, 154] on input "SĐT Người Nhận *" at bounding box center [119, 153] width 100 height 18
type input "0962355209"
click at [259, 154] on input "Người nhận *" at bounding box center [249, 154] width 97 height 12
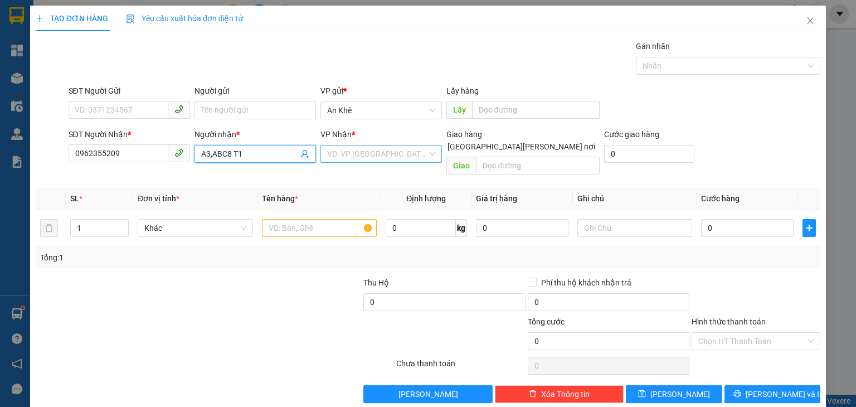
type input "A3,ABC8 T1"
drag, startPoint x: 370, startPoint y: 145, endPoint x: 366, endPoint y: 161, distance: 16.1
click at [368, 148] on input "search" at bounding box center [377, 153] width 100 height 17
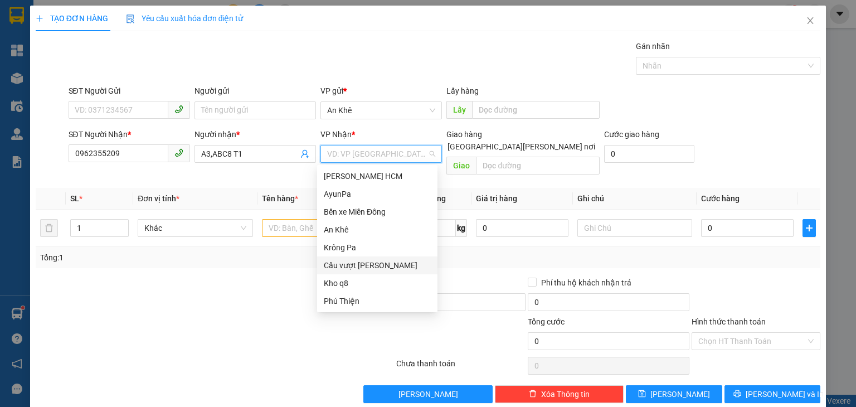
click at [362, 261] on div "Cầu vượt [PERSON_NAME]" at bounding box center [377, 265] width 107 height 12
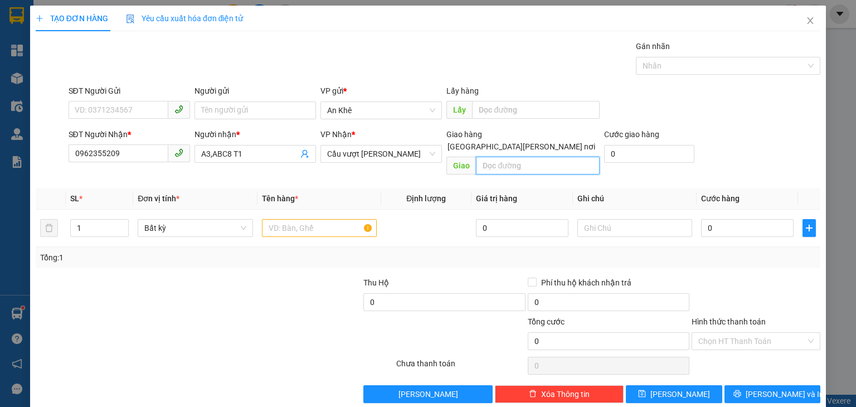
click at [533, 157] on input "text" at bounding box center [538, 166] width 124 height 18
type input "Bến Cam"
click at [122, 223] on icon "up" at bounding box center [123, 225] width 4 height 4
type input "3"
click at [122, 223] on icon "up" at bounding box center [123, 225] width 4 height 4
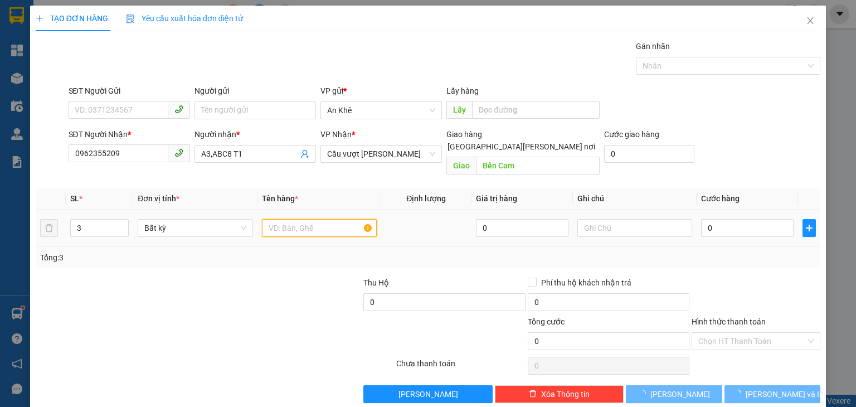
click at [290, 219] on input "text" at bounding box center [319, 228] width 115 height 18
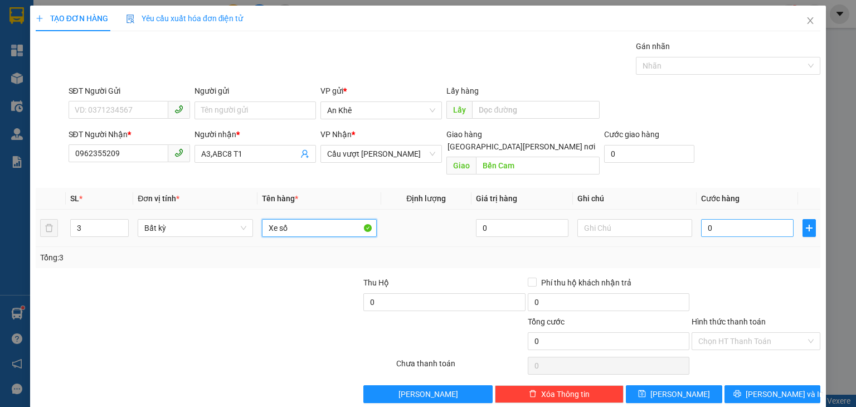
type input "Xe số"
click at [740, 219] on input "0" at bounding box center [747, 228] width 93 height 18
type input "1"
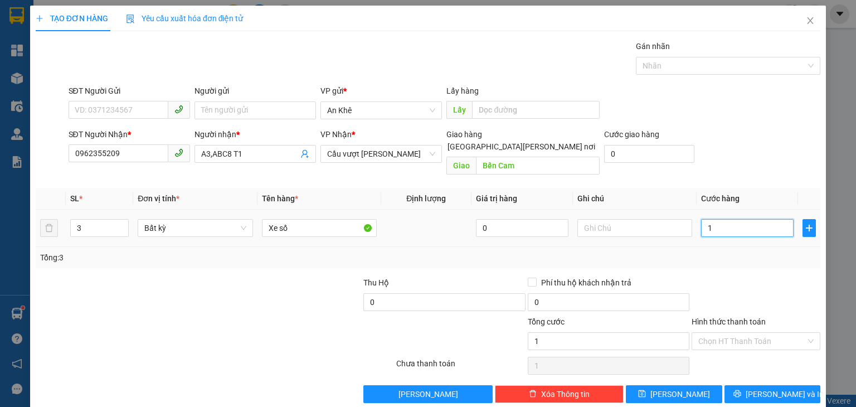
type input "12"
type input "120"
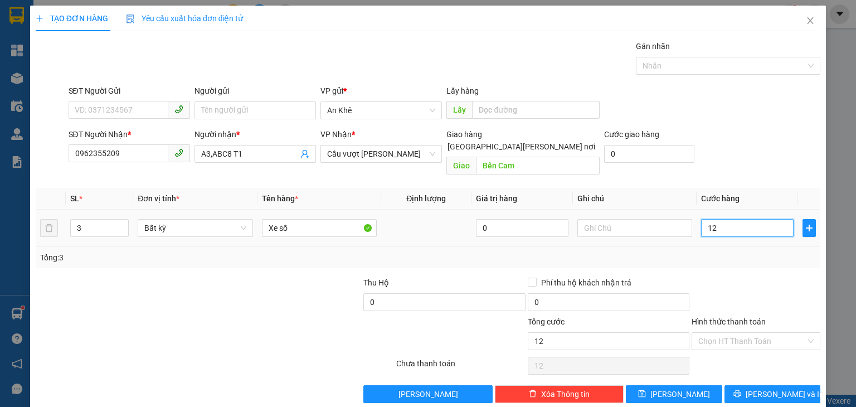
type input "120"
type input "1.200"
type input "1.200.000"
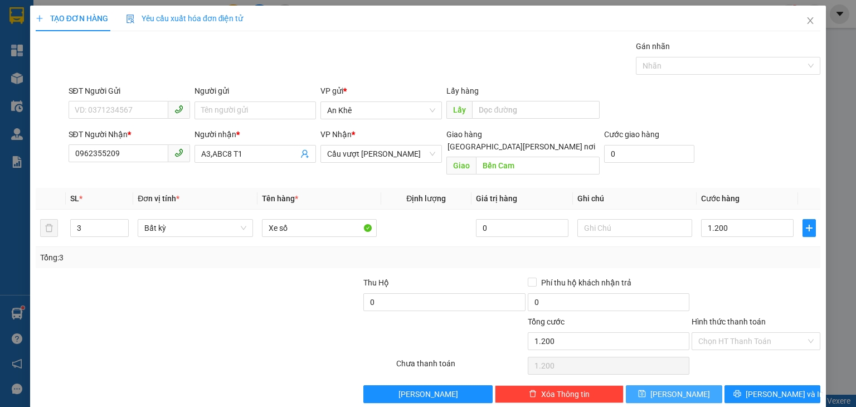
type input "1.200.000"
click at [685, 385] on button "[PERSON_NAME]" at bounding box center [674, 394] width 96 height 18
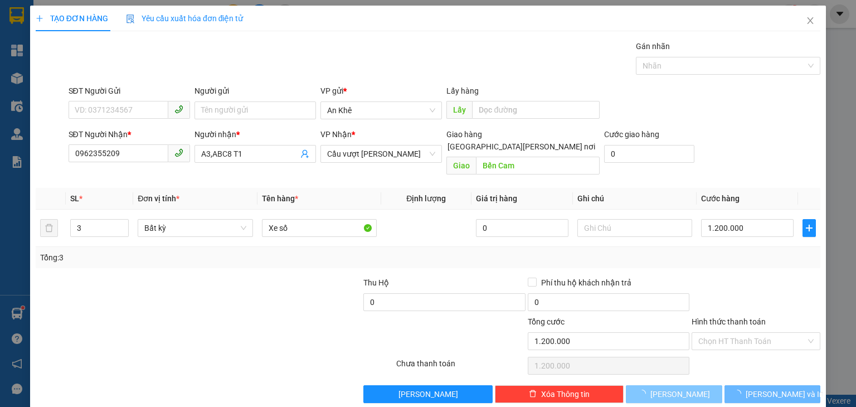
type input "1"
type input "0"
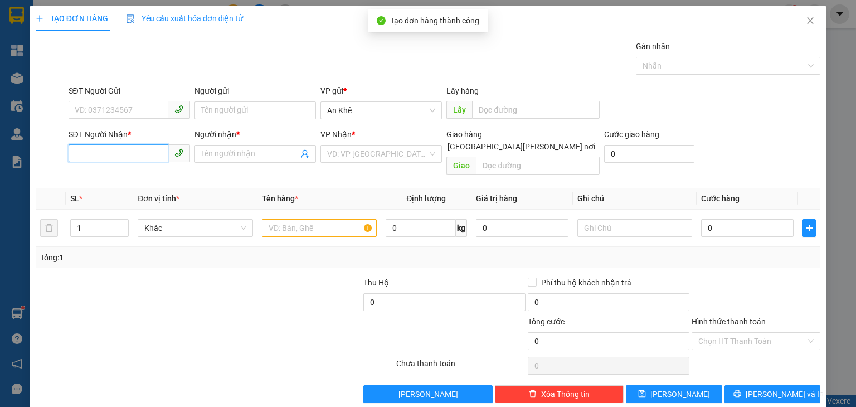
click at [104, 159] on input "SĐT Người Nhận *" at bounding box center [119, 153] width 100 height 18
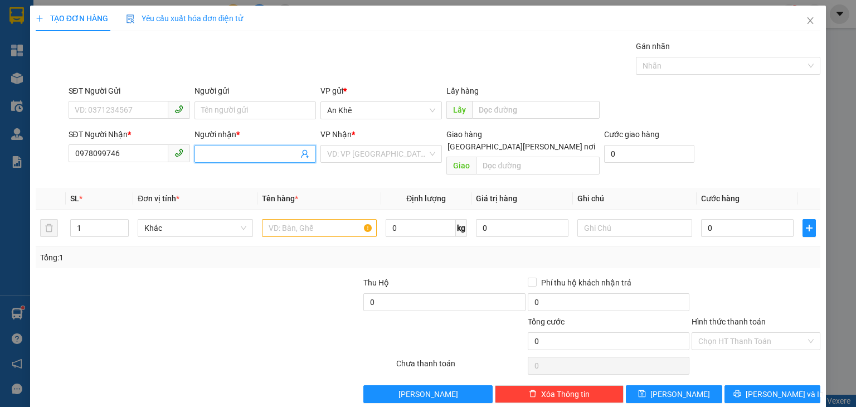
click at [240, 154] on input "Người nhận *" at bounding box center [249, 154] width 97 height 12
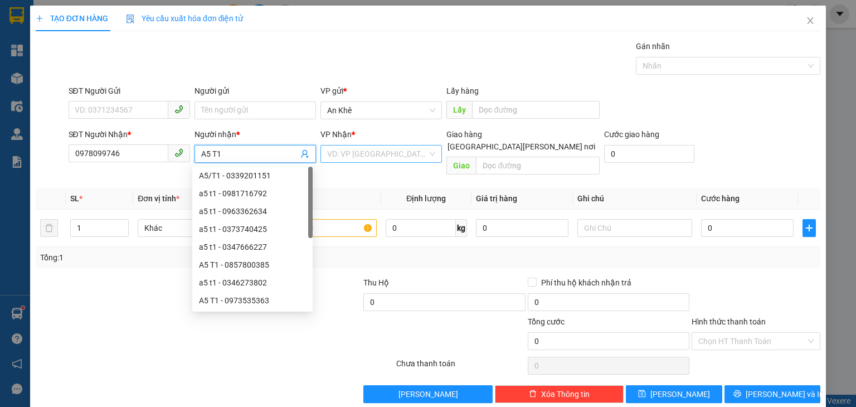
click at [348, 157] on input "search" at bounding box center [377, 153] width 100 height 17
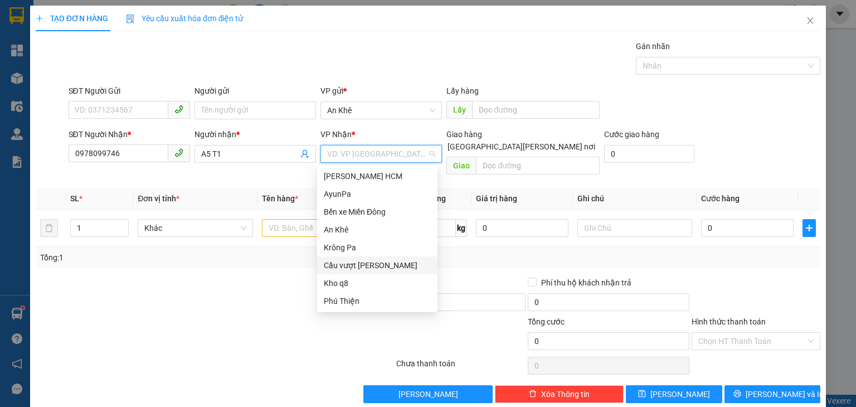
drag, startPoint x: 370, startPoint y: 264, endPoint x: 430, endPoint y: 191, distance: 94.2
click at [371, 264] on div "Cầu vượt [PERSON_NAME]" at bounding box center [377, 265] width 107 height 12
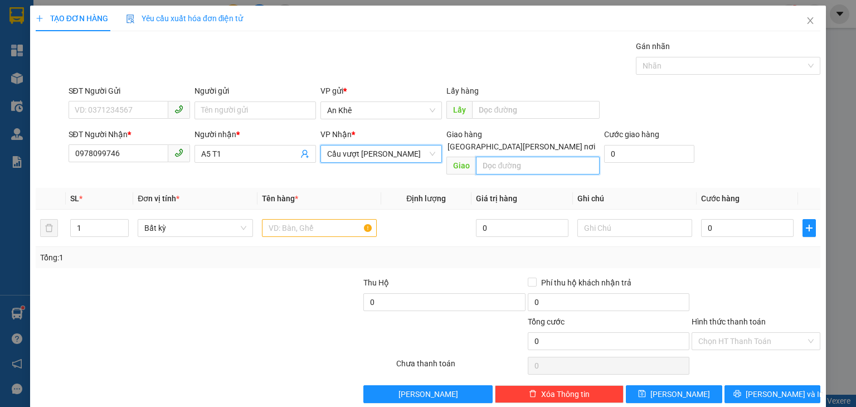
click at [499, 157] on input "text" at bounding box center [538, 166] width 124 height 18
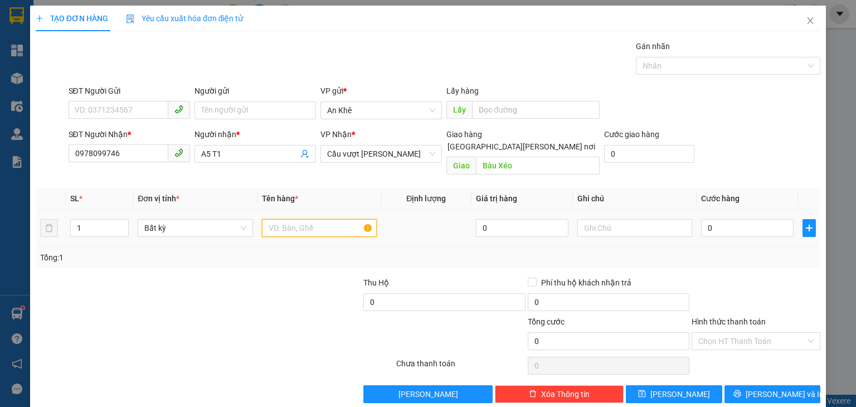
click at [295, 219] on input "text" at bounding box center [319, 228] width 115 height 18
click at [736, 223] on input "0" at bounding box center [747, 228] width 93 height 18
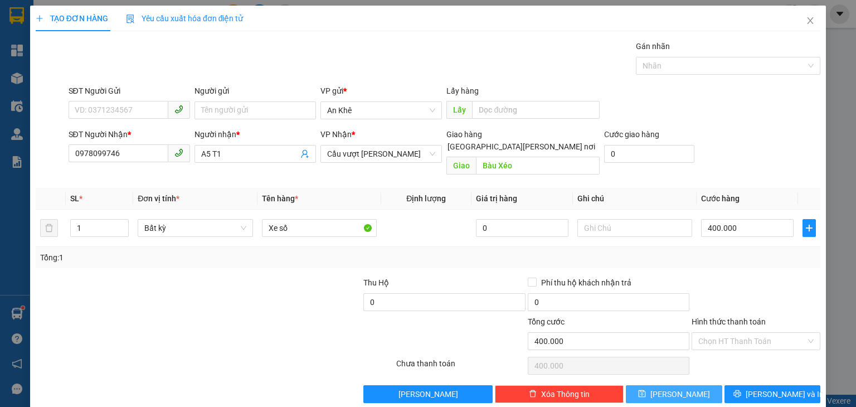
click at [651, 385] on button "[PERSON_NAME]" at bounding box center [674, 394] width 96 height 18
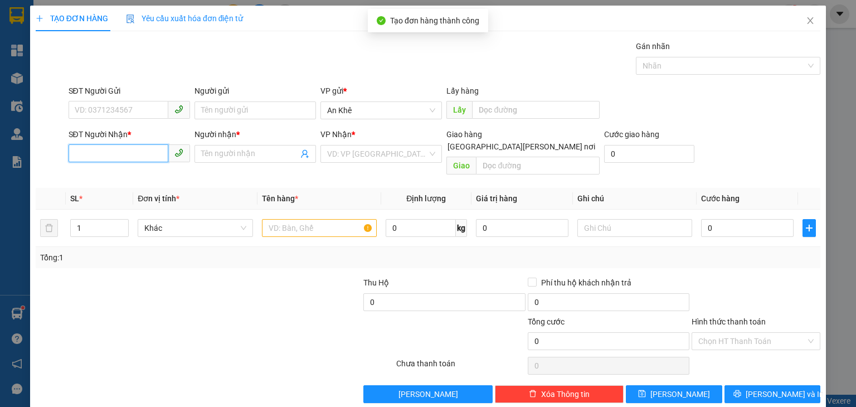
drag, startPoint x: 96, startPoint y: 154, endPoint x: 96, endPoint y: 125, distance: 29.0
click at [96, 151] on input "SĐT Người Nhận *" at bounding box center [119, 153] width 100 height 18
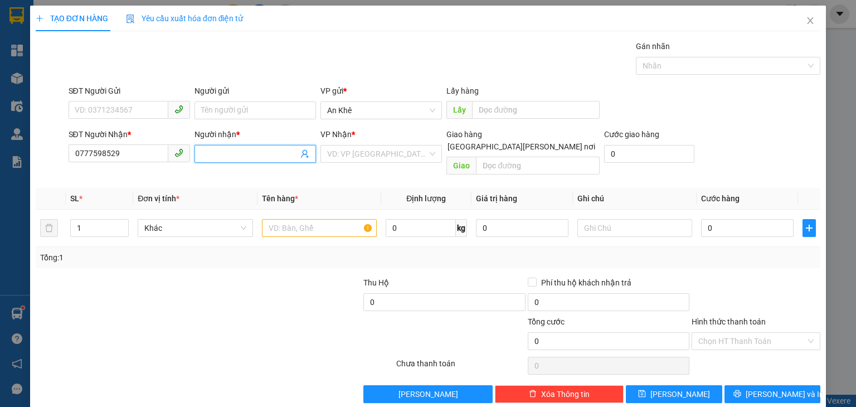
drag, startPoint x: 235, startPoint y: 154, endPoint x: 190, endPoint y: 84, distance: 84.0
click at [232, 150] on input "Người nhận *" at bounding box center [249, 154] width 97 height 12
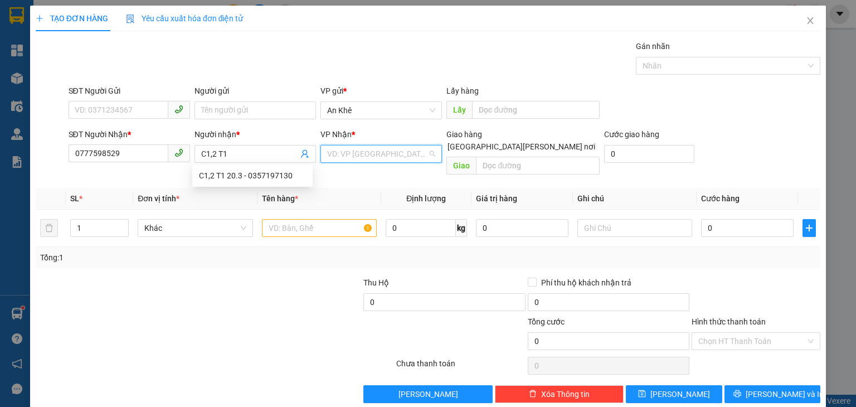
click at [367, 157] on input "search" at bounding box center [377, 153] width 100 height 17
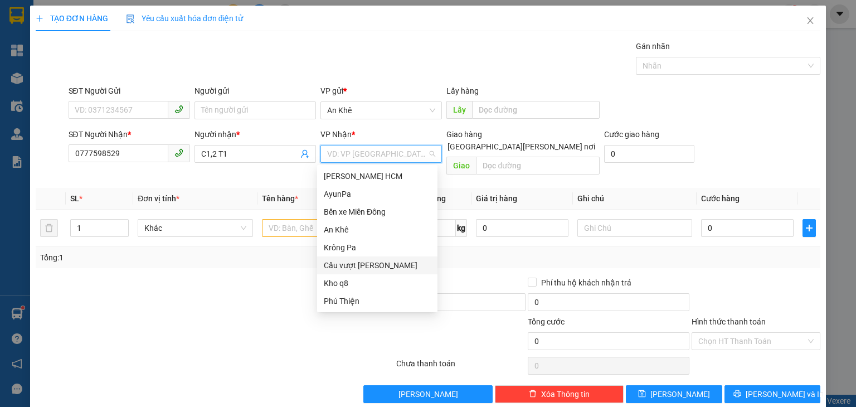
click at [359, 261] on div "Cầu vượt [PERSON_NAME]" at bounding box center [377, 265] width 107 height 12
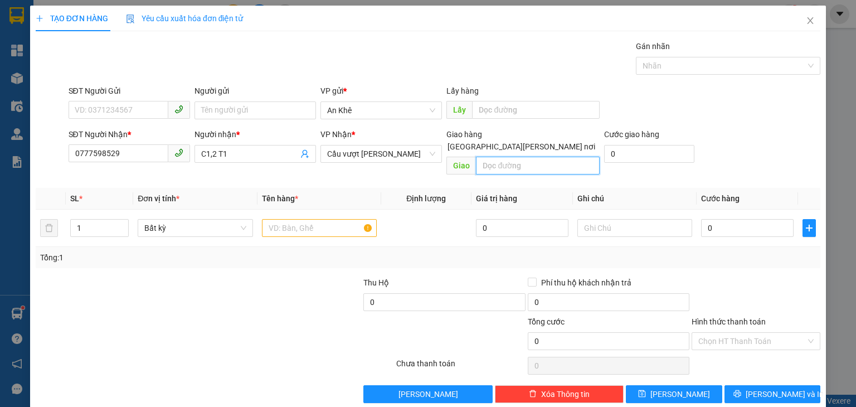
click at [502, 157] on input "text" at bounding box center [538, 166] width 124 height 18
click at [312, 219] on input "text" at bounding box center [319, 228] width 115 height 18
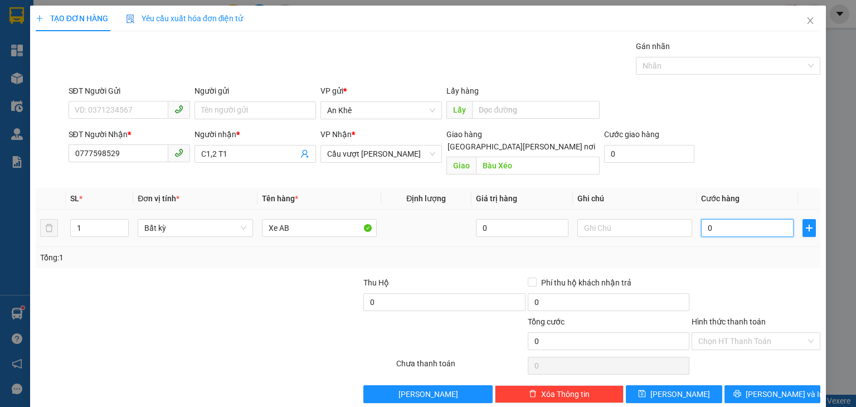
click at [708, 219] on input "0" at bounding box center [747, 228] width 93 height 18
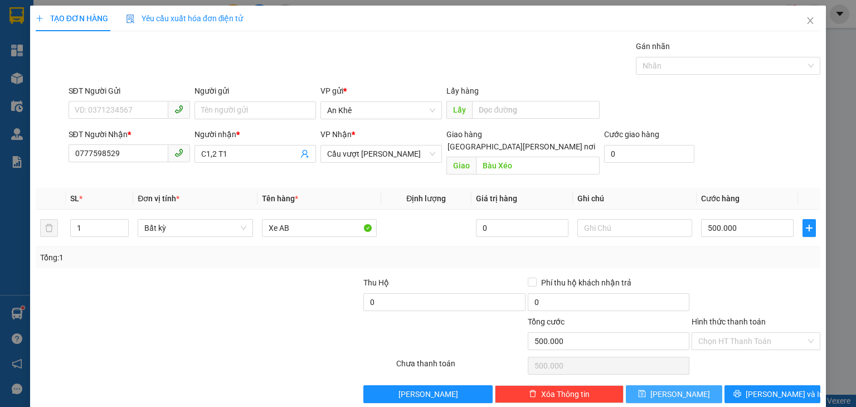
click at [678, 388] on span "[PERSON_NAME]" at bounding box center [680, 394] width 60 height 12
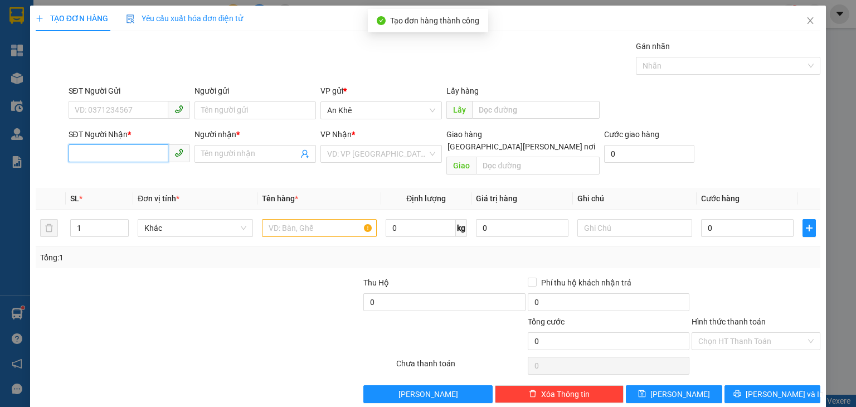
click at [119, 154] on input "SĐT Người Nhận *" at bounding box center [119, 153] width 100 height 18
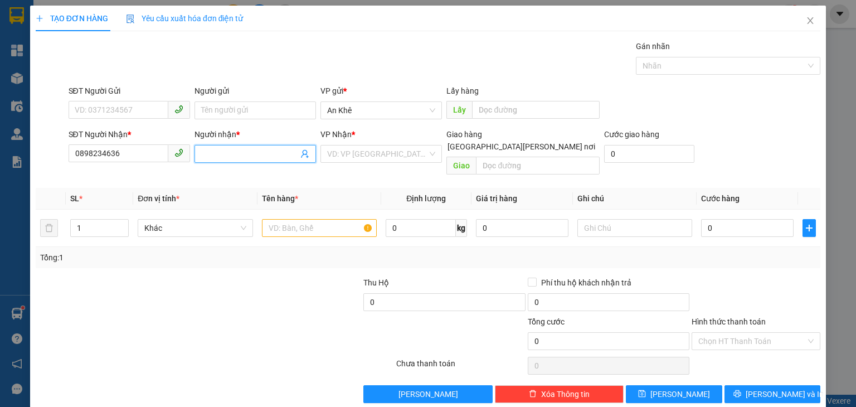
click at [227, 150] on input "Người nhận *" at bounding box center [249, 154] width 97 height 12
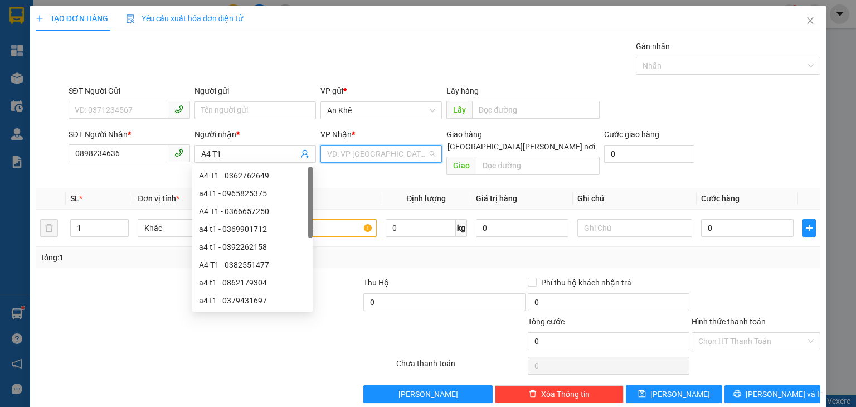
click at [366, 157] on input "search" at bounding box center [377, 153] width 100 height 17
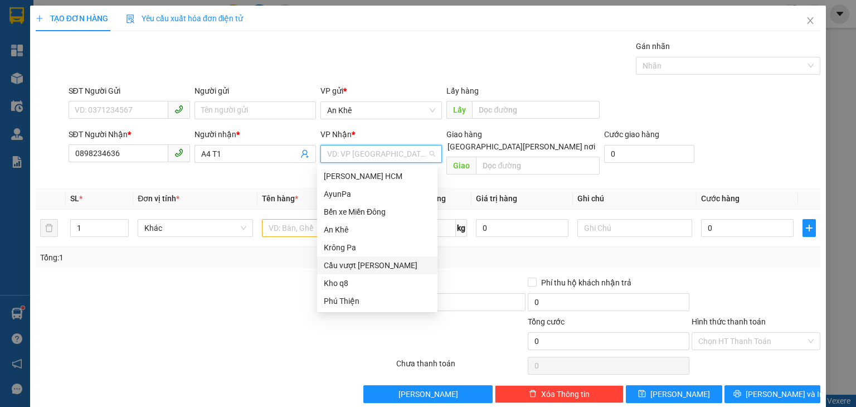
click at [370, 266] on div "Cầu vượt [PERSON_NAME]" at bounding box center [377, 265] width 107 height 12
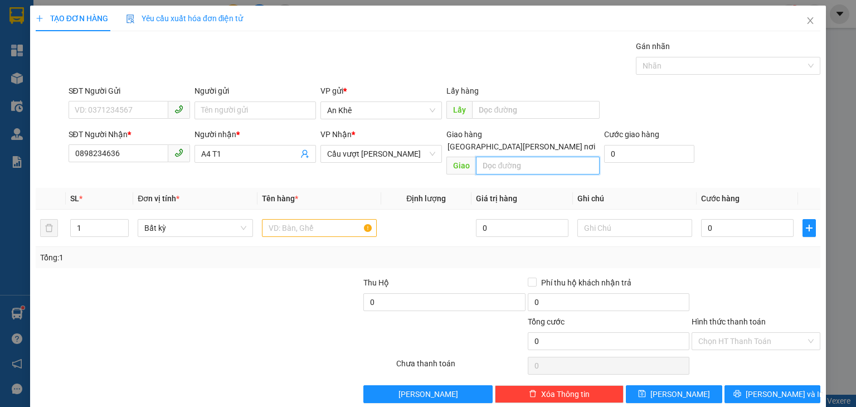
click at [507, 159] on input "text" at bounding box center [538, 166] width 124 height 18
click at [297, 219] on input "text" at bounding box center [319, 228] width 115 height 18
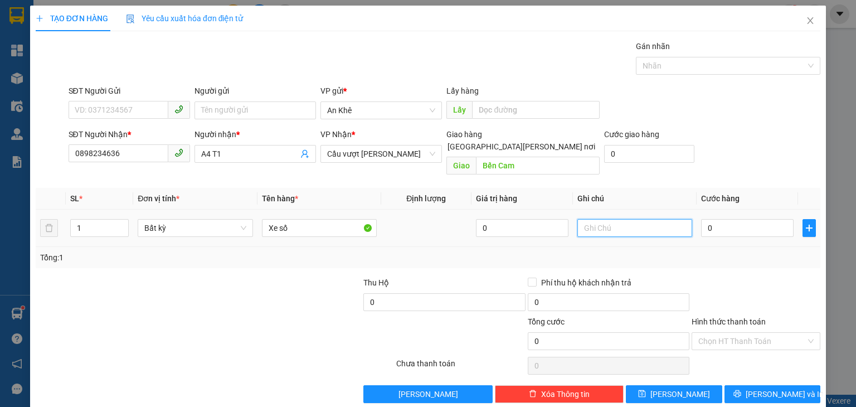
click at [614, 219] on input "text" at bounding box center [634, 228] width 115 height 18
click at [711, 219] on input "0" at bounding box center [747, 228] width 93 height 18
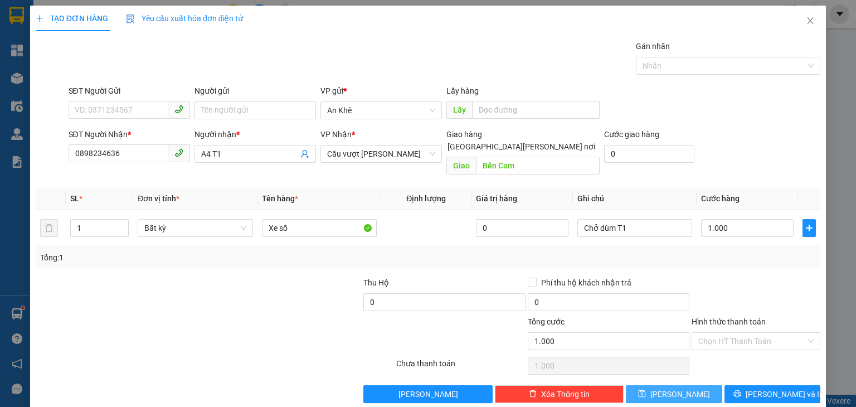
click at [674, 388] on span "[PERSON_NAME]" at bounding box center [680, 394] width 60 height 12
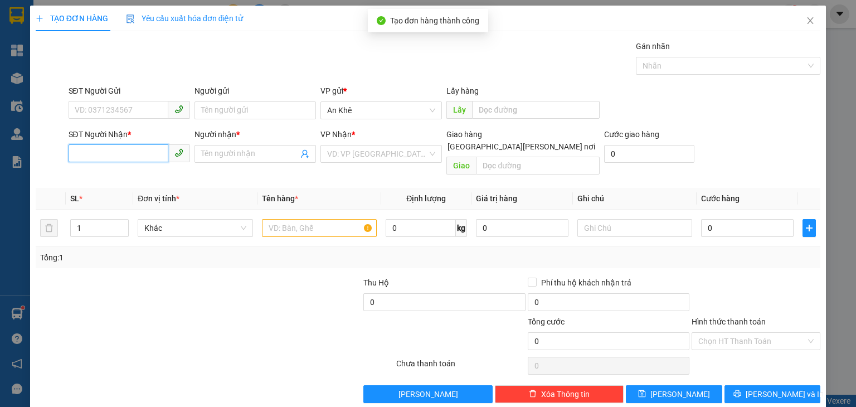
click at [131, 153] on input "SĐT Người Nhận *" at bounding box center [119, 153] width 100 height 18
click at [808, 20] on icon "close" at bounding box center [811, 20] width 6 height 7
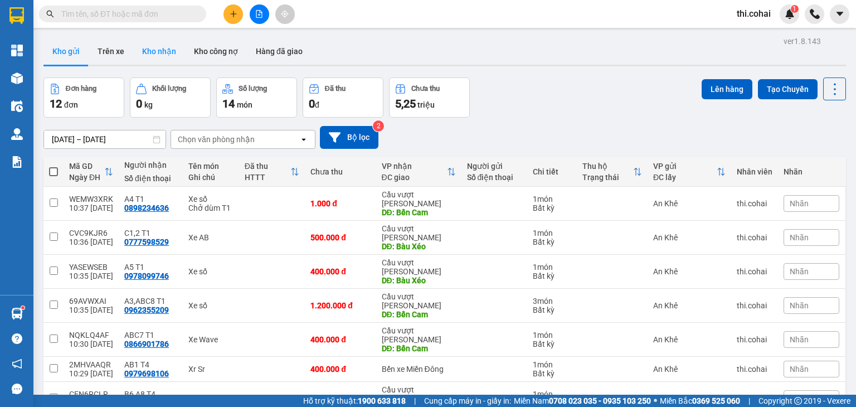
click at [165, 50] on button "Kho nhận" at bounding box center [159, 51] width 52 height 27
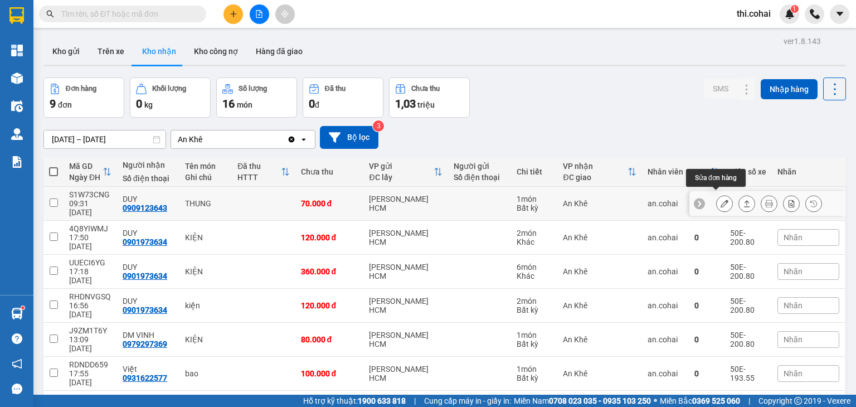
click at [721, 200] on icon at bounding box center [725, 204] width 8 height 8
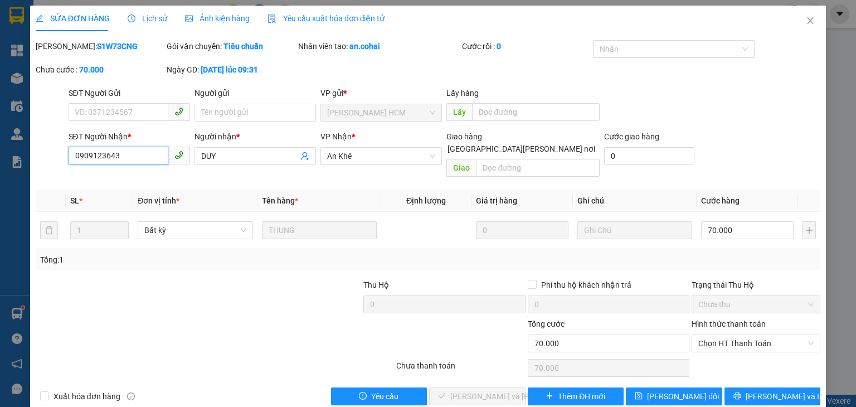
click at [124, 153] on input "0909123643" at bounding box center [119, 156] width 100 height 18
click at [681, 390] on span "[PERSON_NAME] đổi" at bounding box center [683, 396] width 72 height 12
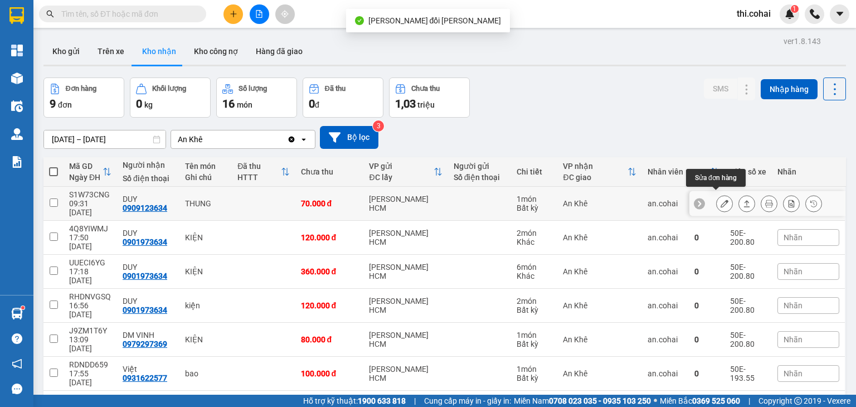
click at [721, 200] on icon at bounding box center [725, 204] width 8 height 8
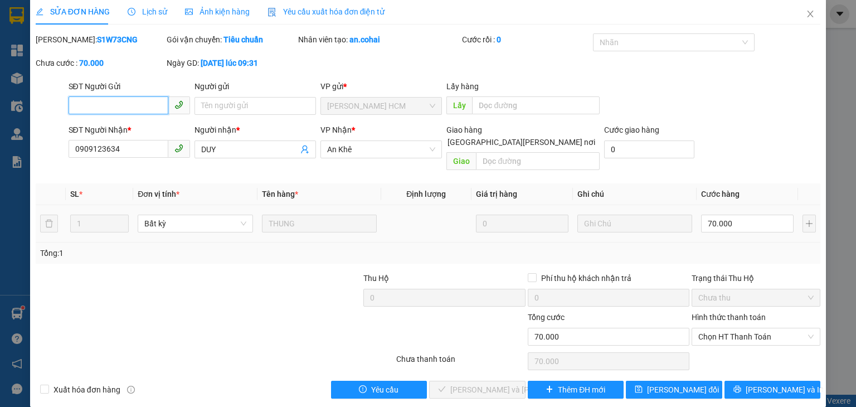
scroll to position [7, 0]
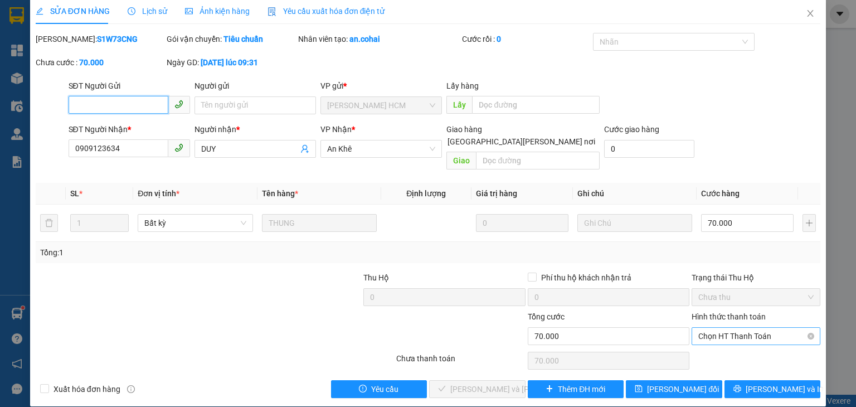
click at [725, 328] on span "Chọn HT Thanh Toán" at bounding box center [755, 336] width 115 height 17
click at [717, 348] on div "Tại văn phòng" at bounding box center [749, 346] width 114 height 12
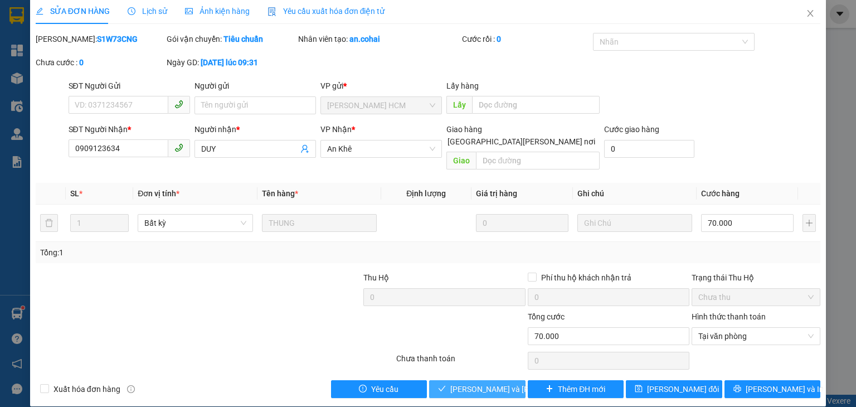
click at [499, 383] on span "[PERSON_NAME] và [PERSON_NAME] hàng" at bounding box center [525, 389] width 150 height 12
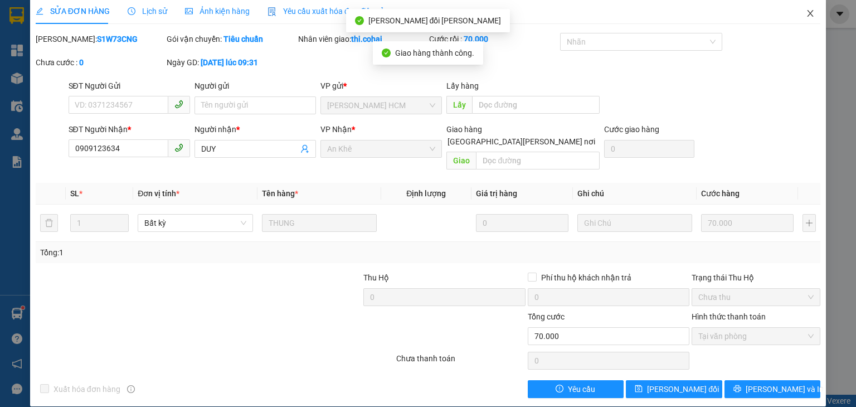
click at [808, 13] on icon "close" at bounding box center [811, 13] width 6 height 7
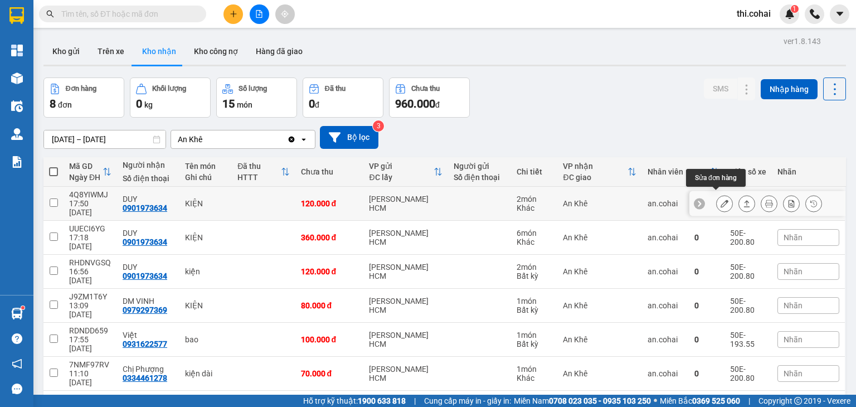
click at [721, 200] on icon at bounding box center [725, 204] width 8 height 8
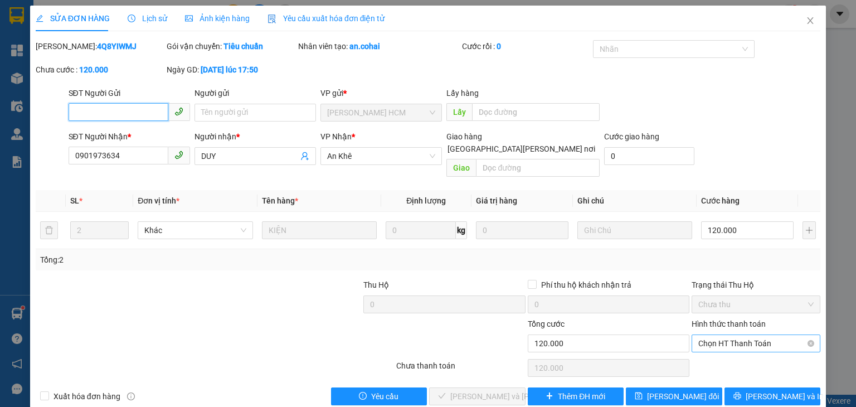
click at [718, 335] on span "Chọn HT Thanh Toán" at bounding box center [755, 343] width 115 height 17
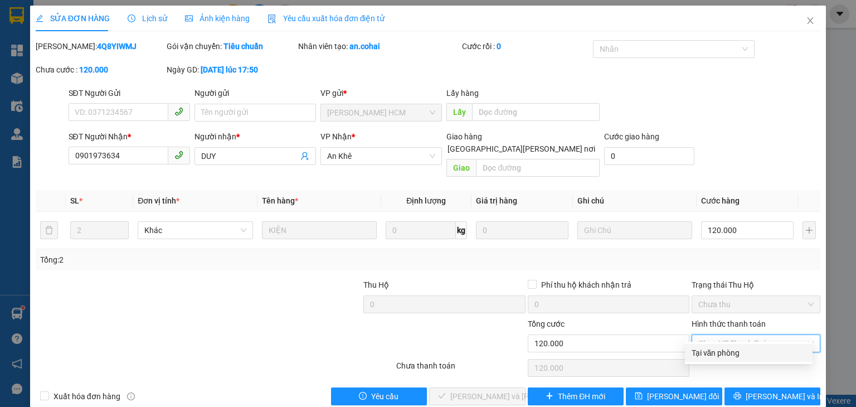
click at [716, 353] on div "Tại văn phòng" at bounding box center [749, 353] width 114 height 12
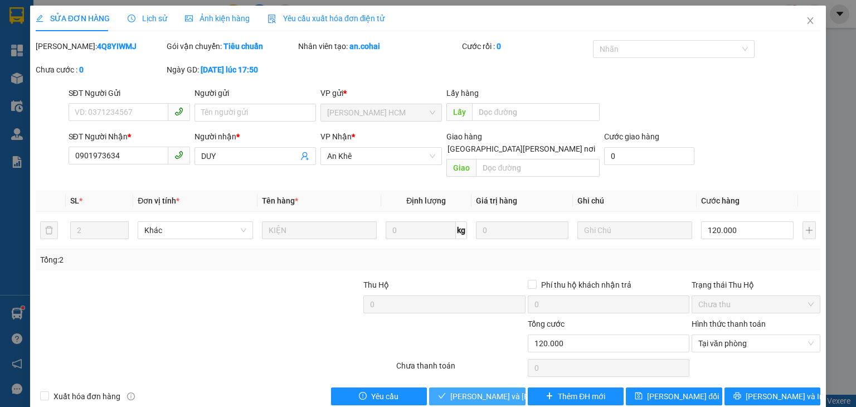
click at [505, 390] on span "[PERSON_NAME] và [PERSON_NAME] hàng" at bounding box center [525, 396] width 150 height 12
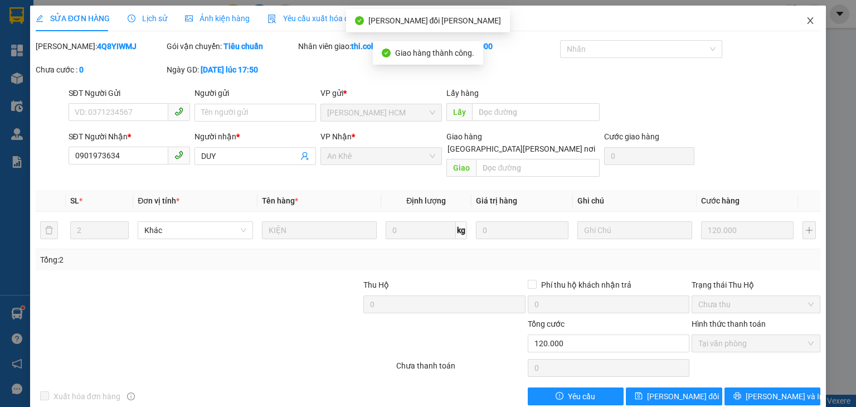
click at [806, 21] on icon "close" at bounding box center [810, 20] width 9 height 9
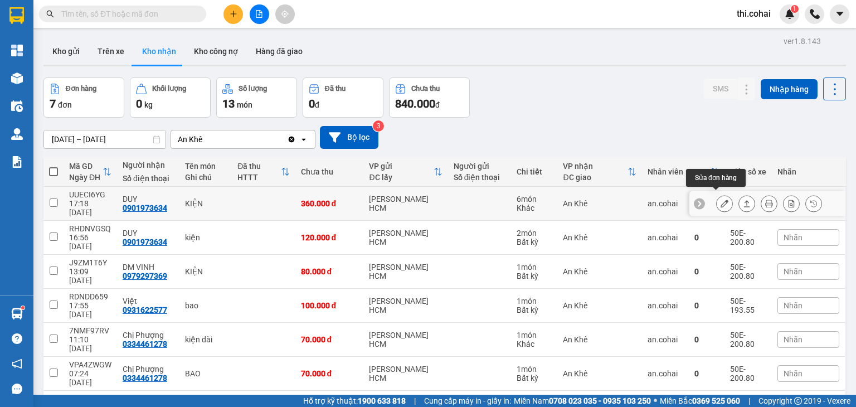
click at [721, 200] on icon at bounding box center [725, 204] width 8 height 8
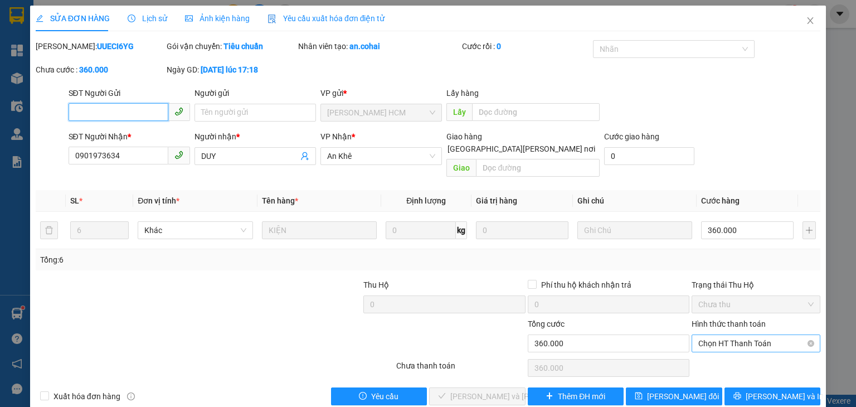
click at [736, 335] on span "Chọn HT Thanh Toán" at bounding box center [755, 343] width 115 height 17
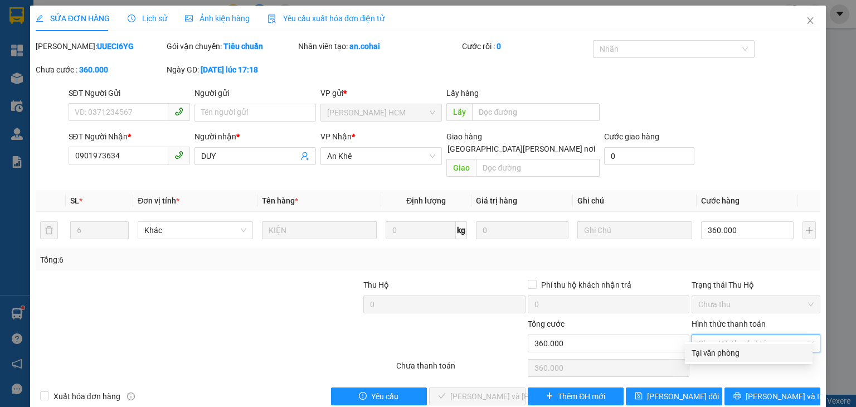
click at [731, 353] on div "Tại văn phòng" at bounding box center [749, 353] width 114 height 12
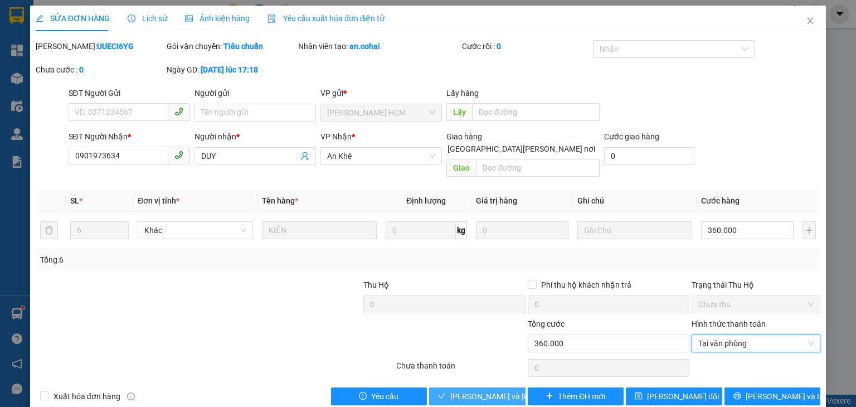
click at [474, 390] on span "[PERSON_NAME] và [PERSON_NAME] hàng" at bounding box center [525, 396] width 150 height 12
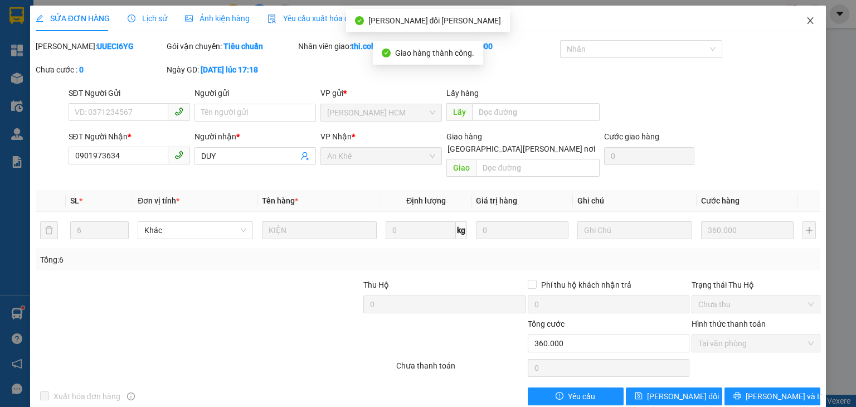
click at [806, 18] on icon "close" at bounding box center [810, 20] width 9 height 9
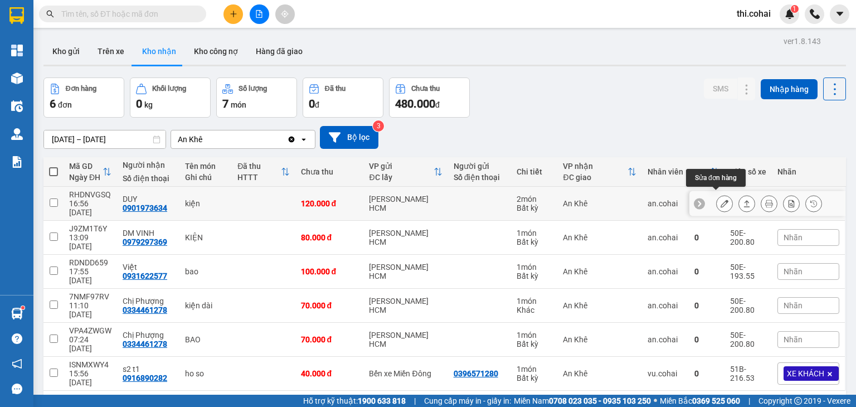
click at [721, 200] on icon at bounding box center [725, 204] width 8 height 8
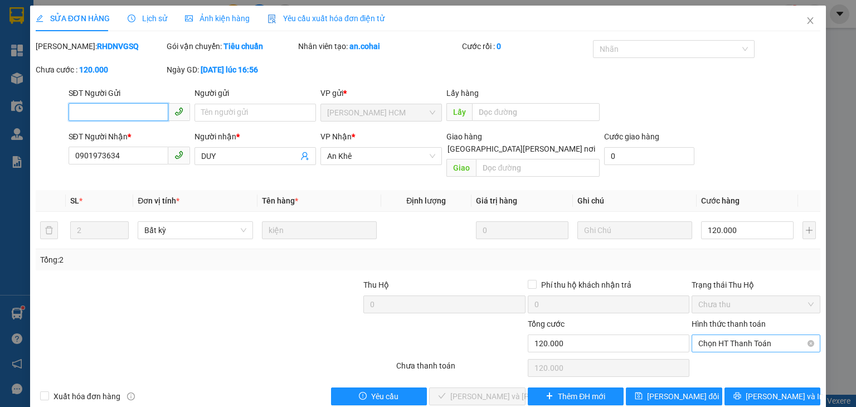
click at [700, 335] on span "Chọn HT Thanh Toán" at bounding box center [755, 343] width 115 height 17
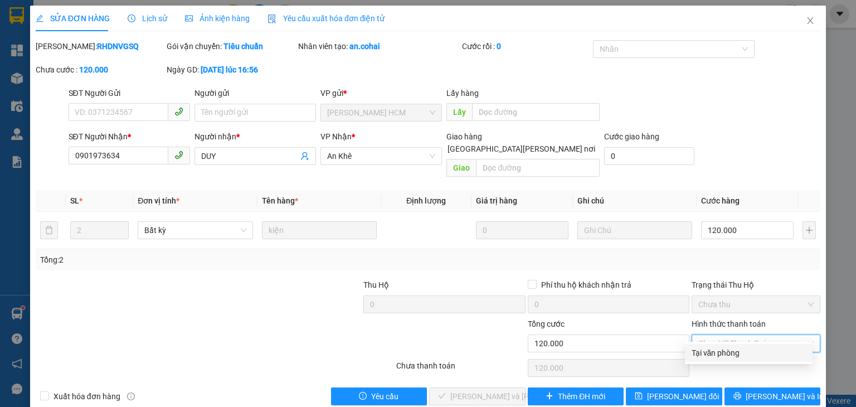
click at [704, 351] on div "Tại văn phòng" at bounding box center [749, 353] width 114 height 12
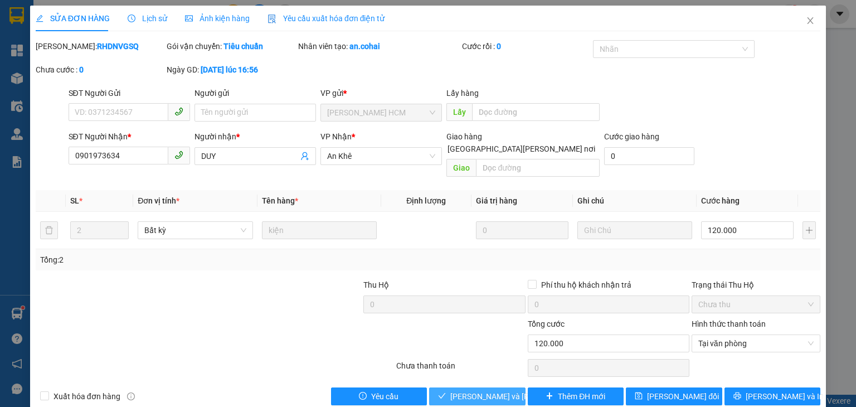
click at [492, 390] on span "[PERSON_NAME] và [PERSON_NAME] hàng" at bounding box center [525, 396] width 150 height 12
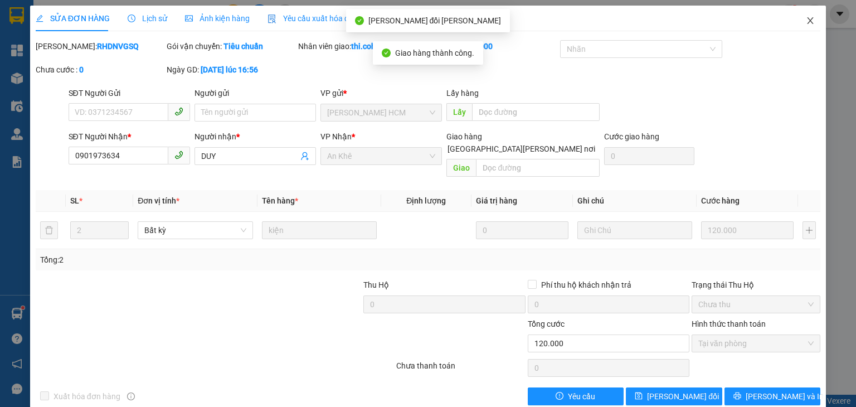
click at [806, 23] on icon "close" at bounding box center [810, 20] width 9 height 9
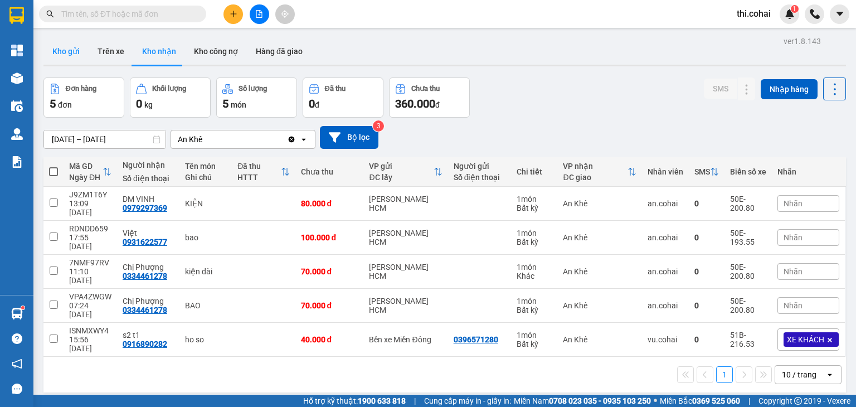
click at [72, 51] on button "Kho gửi" at bounding box center [65, 51] width 45 height 27
